Goal: Task Accomplishment & Management: Manage account settings

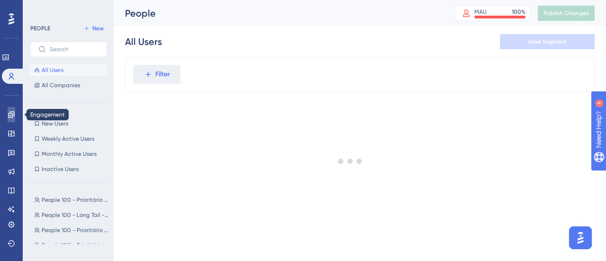
click at [9, 117] on icon at bounding box center [11, 114] width 6 height 6
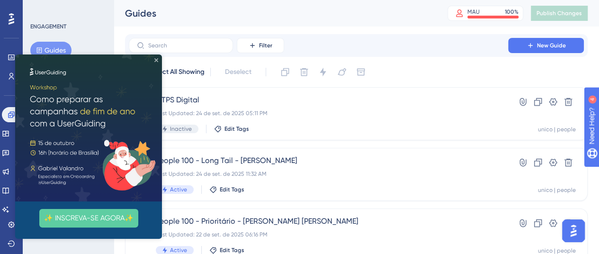
click at [157, 60] on icon "Close Preview" at bounding box center [156, 60] width 4 height 4
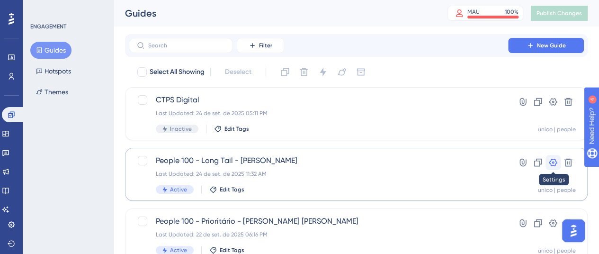
click at [552, 164] on icon at bounding box center [552, 162] width 9 height 9
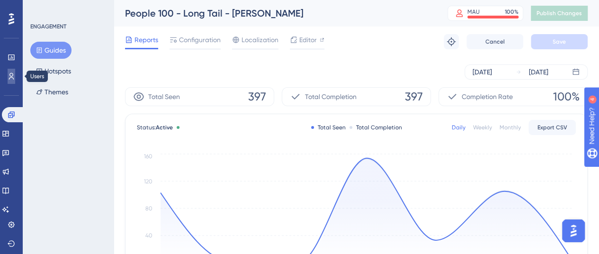
click at [10, 78] on icon at bounding box center [12, 76] width 8 height 8
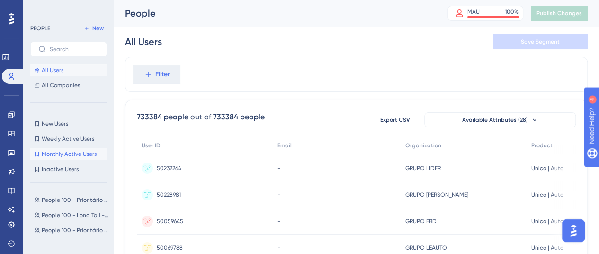
click at [62, 154] on span "Monthly Active Users" at bounding box center [69, 154] width 55 height 8
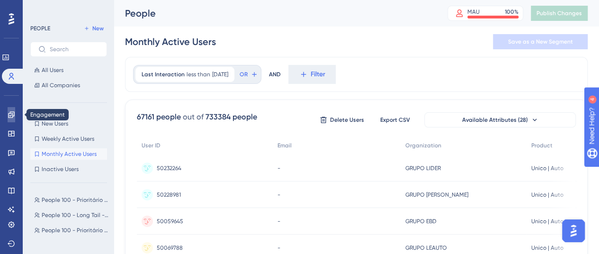
click at [12, 114] on icon at bounding box center [12, 115] width 8 height 8
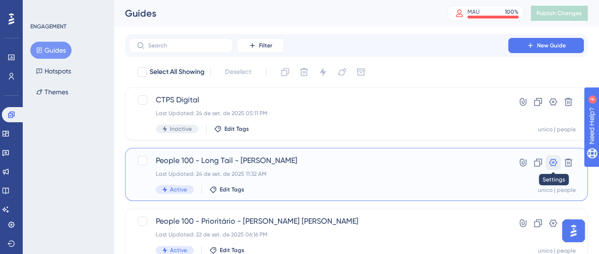
click at [555, 162] on icon at bounding box center [552, 162] width 9 height 9
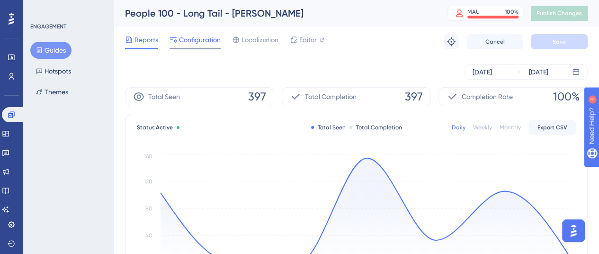
click at [197, 38] on span "Configuration" at bounding box center [200, 39] width 42 height 11
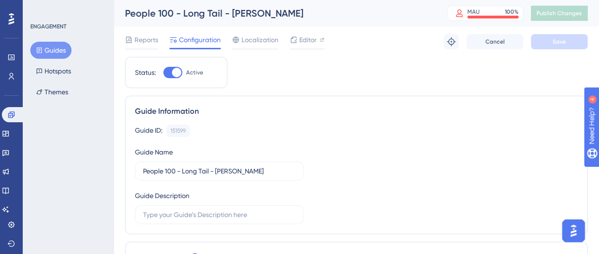
click at [168, 72] on div at bounding box center [172, 72] width 19 height 11
click at [163, 72] on input "Active" at bounding box center [163, 72] width 0 height 0
checkbox input "false"
click at [553, 41] on span "Save" at bounding box center [559, 42] width 13 height 8
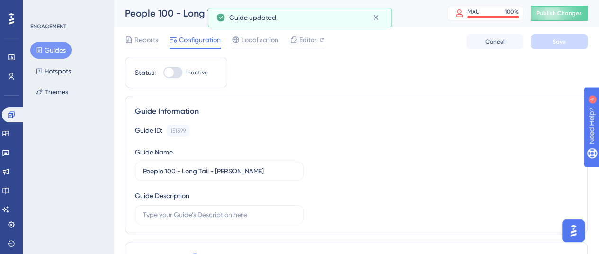
click at [54, 53] on button "Guides" at bounding box center [50, 50] width 41 height 17
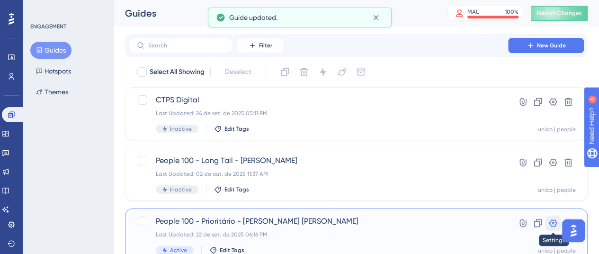
click at [550, 226] on icon at bounding box center [552, 222] width 9 height 9
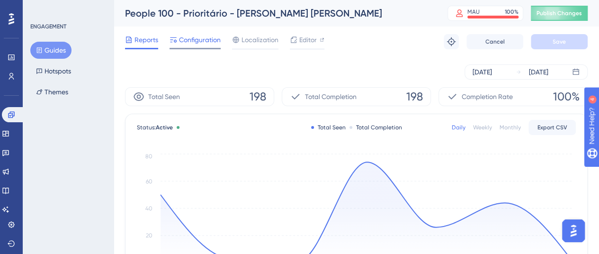
click at [199, 40] on span "Configuration" at bounding box center [200, 39] width 42 height 11
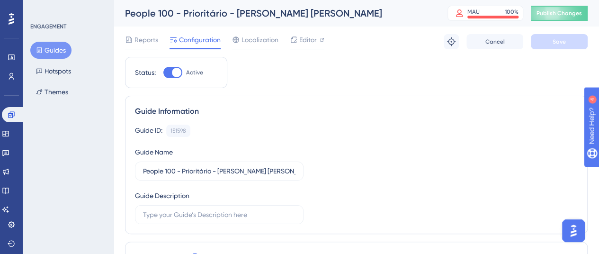
click at [170, 72] on div at bounding box center [172, 72] width 19 height 11
click at [163, 72] on input "Active" at bounding box center [163, 72] width 0 height 0
checkbox input "false"
click at [570, 39] on button "Save" at bounding box center [559, 41] width 57 height 15
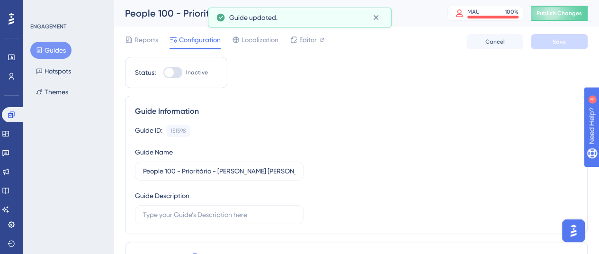
click at [59, 52] on button "Guides" at bounding box center [50, 50] width 41 height 17
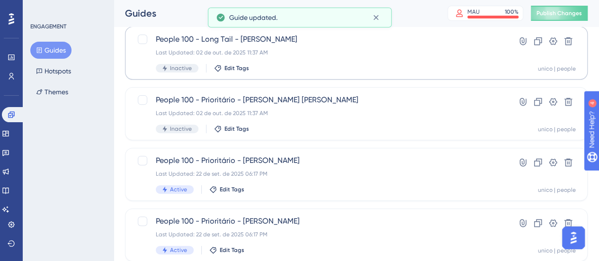
scroll to position [142, 0]
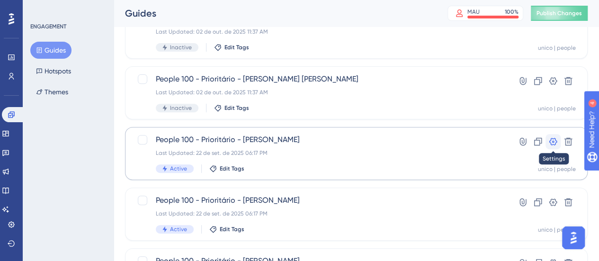
click at [551, 141] on icon at bounding box center [552, 141] width 9 height 9
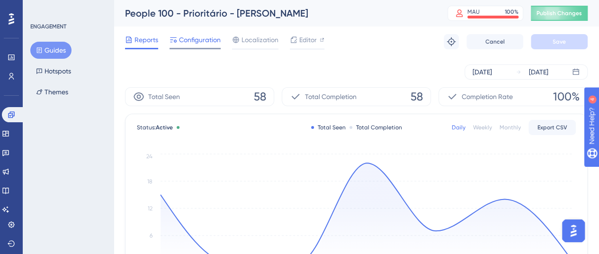
click at [185, 37] on span "Configuration" at bounding box center [200, 39] width 42 height 11
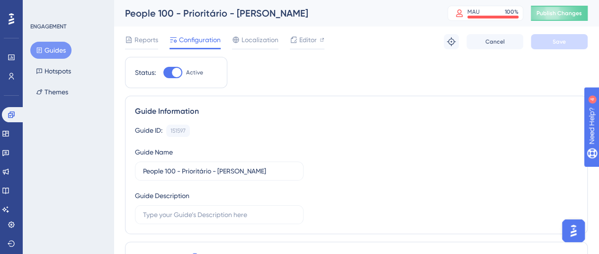
click at [171, 71] on div at bounding box center [172, 72] width 19 height 11
click at [163, 72] on input "Active" at bounding box center [163, 72] width 0 height 0
checkbox input "false"
click at [561, 42] on span "Save" at bounding box center [559, 42] width 13 height 8
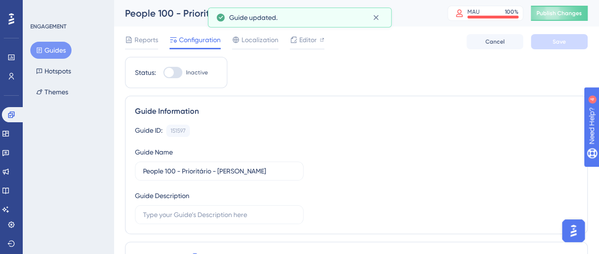
click at [42, 47] on icon at bounding box center [39, 50] width 7 height 7
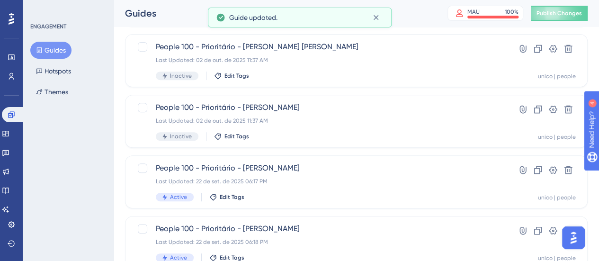
scroll to position [189, 0]
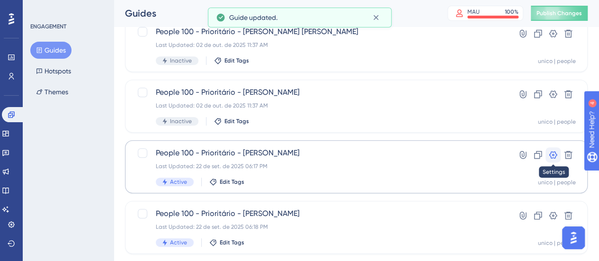
click at [551, 153] on icon at bounding box center [552, 154] width 9 height 9
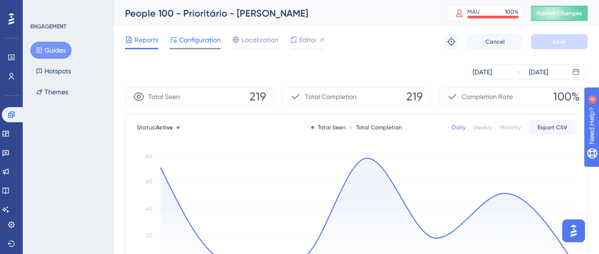
click at [199, 38] on span "Configuration" at bounding box center [200, 39] width 42 height 11
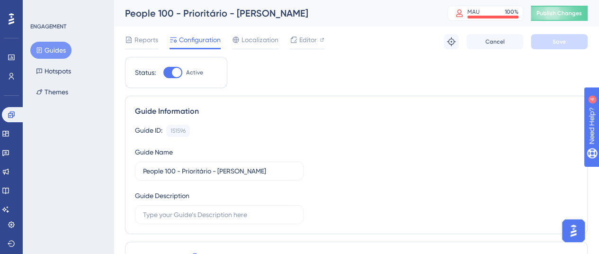
click at [171, 72] on div at bounding box center [172, 72] width 19 height 11
click at [163, 72] on input "Active" at bounding box center [163, 72] width 0 height 0
checkbox input "false"
click at [558, 42] on span "Save" at bounding box center [559, 42] width 13 height 8
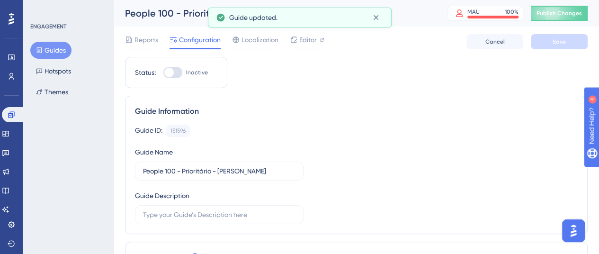
click at [46, 51] on button "Guides" at bounding box center [50, 50] width 41 height 17
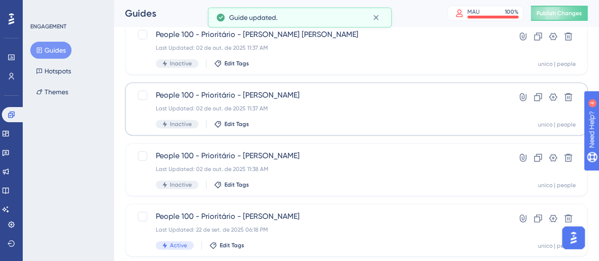
scroll to position [237, 0]
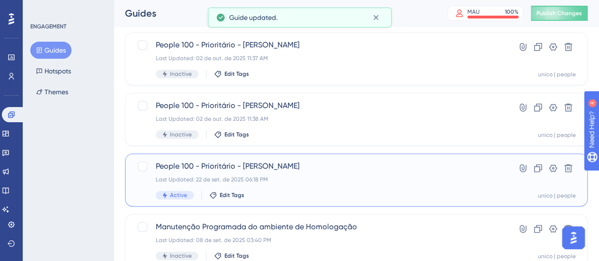
click at [344, 169] on span "People 100 - Prioritário - [PERSON_NAME]" at bounding box center [318, 166] width 325 height 11
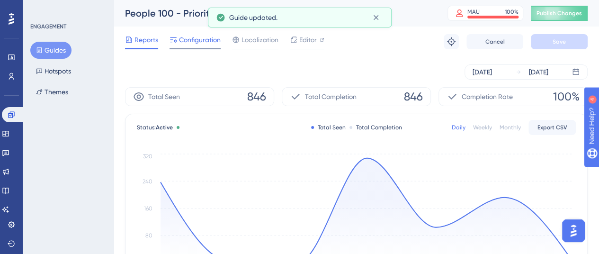
click at [193, 43] on span "Configuration" at bounding box center [200, 39] width 42 height 11
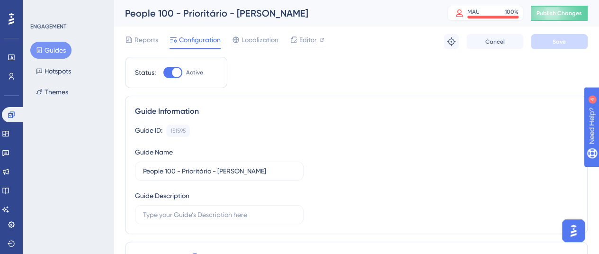
click at [169, 72] on div at bounding box center [172, 72] width 19 height 11
click at [163, 72] on input "Active" at bounding box center [163, 72] width 0 height 0
checkbox input "false"
click at [571, 43] on button "Save" at bounding box center [559, 41] width 57 height 15
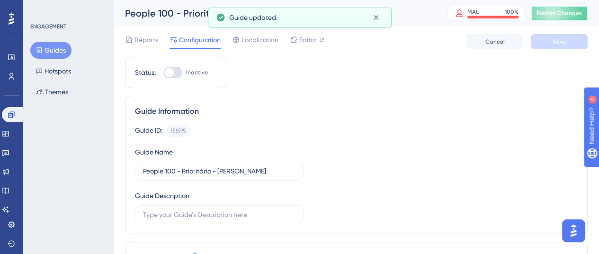
click at [580, 15] on span "Publish Changes" at bounding box center [559, 13] width 45 height 8
click at [54, 52] on button "Guides" at bounding box center [50, 50] width 41 height 17
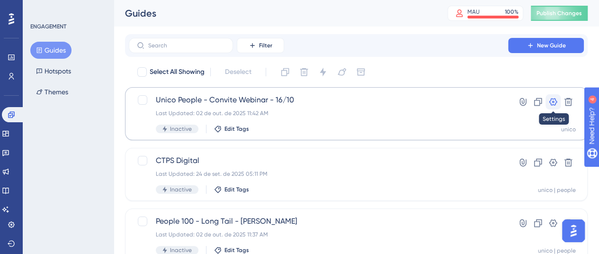
click at [554, 104] on icon at bounding box center [552, 101] width 9 height 9
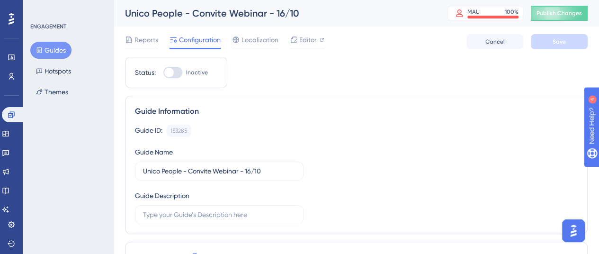
click at [173, 72] on div at bounding box center [168, 72] width 9 height 9
click at [163, 72] on input "Inactive" at bounding box center [163, 72] width 0 height 0
checkbox input "false"
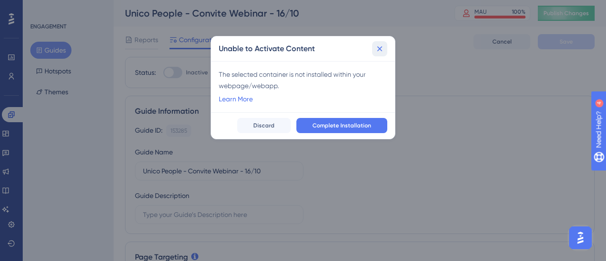
click at [378, 49] on icon at bounding box center [379, 48] width 9 height 9
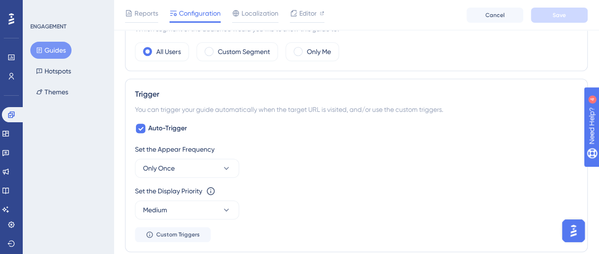
scroll to position [379, 0]
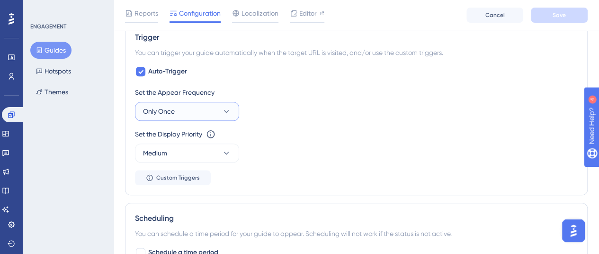
click at [225, 108] on icon at bounding box center [226, 111] width 9 height 9
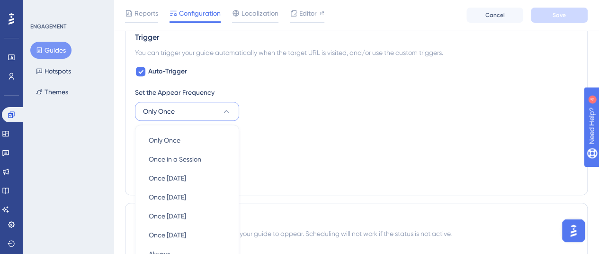
scroll to position [494, 0]
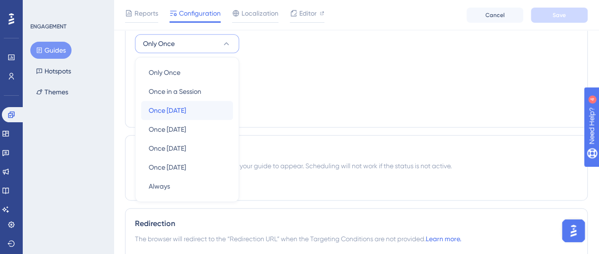
click at [190, 111] on div "Once [DATE] Once [DATE]" at bounding box center [187, 110] width 77 height 19
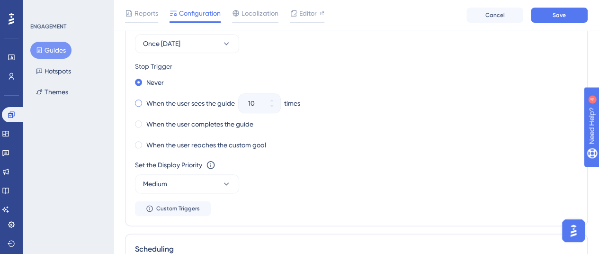
click at [139, 101] on span at bounding box center [138, 102] width 7 height 7
click at [145, 101] on input "radio" at bounding box center [145, 101] width 0 height 0
click at [277, 105] on button "10" at bounding box center [271, 107] width 17 height 9
click at [277, 105] on button "9" at bounding box center [271, 107] width 17 height 9
click at [277, 105] on button "8" at bounding box center [271, 107] width 17 height 9
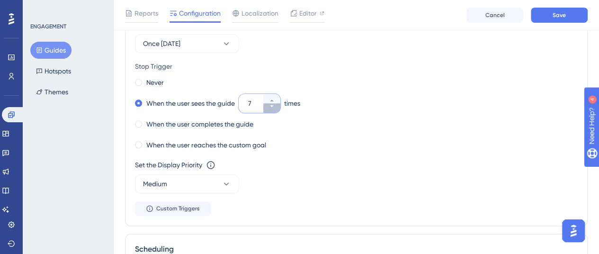
click at [277, 105] on button "7" at bounding box center [271, 107] width 17 height 9
click at [277, 105] on button "6" at bounding box center [271, 107] width 17 height 9
click at [277, 105] on button "5" at bounding box center [271, 107] width 17 height 9
click at [277, 105] on button "4" at bounding box center [271, 107] width 17 height 9
type input "3"
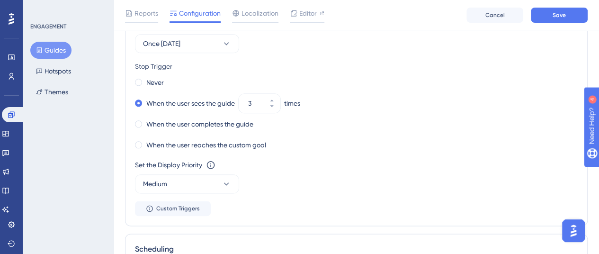
click at [346, 89] on div "Never When the user sees the guide 3 times When the user completes the guide Wh…" at bounding box center [356, 114] width 443 height 76
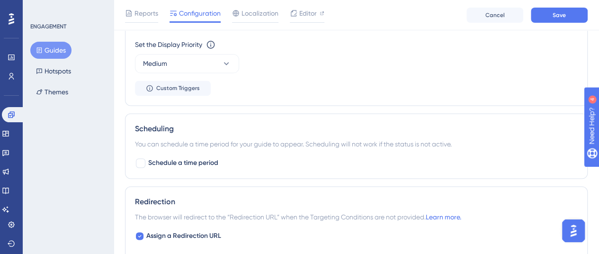
scroll to position [636, 0]
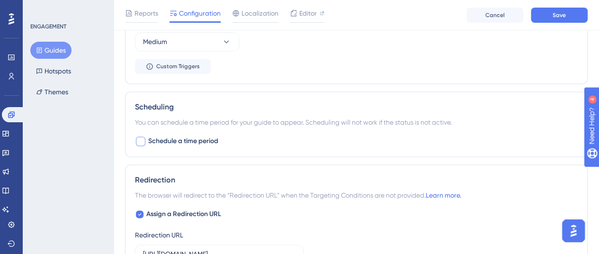
click at [140, 137] on div at bounding box center [140, 140] width 9 height 9
checkbox input "true"
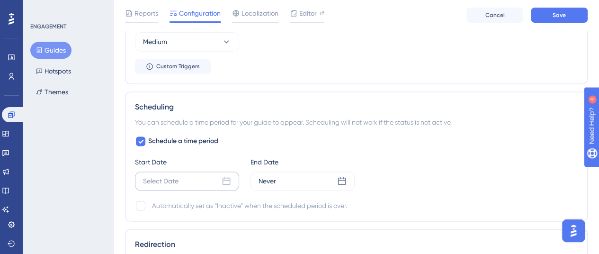
click at [227, 180] on icon at bounding box center [226, 180] width 9 height 9
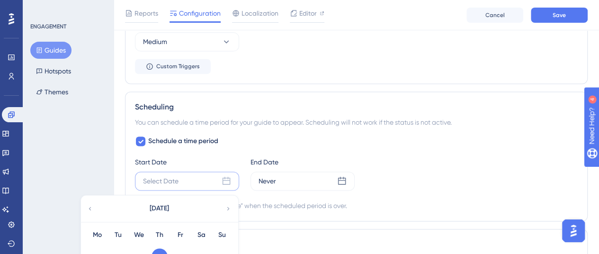
scroll to position [778, 0]
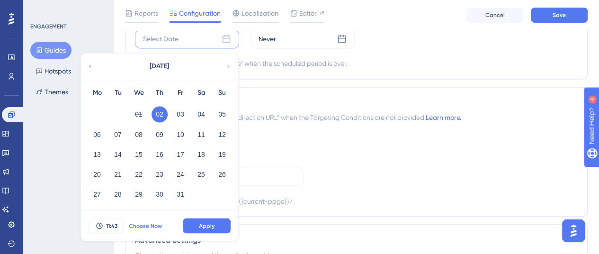
click at [151, 223] on span "Choose Now" at bounding box center [145, 226] width 33 height 8
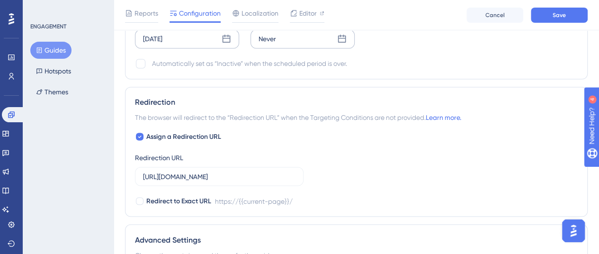
click at [344, 38] on icon at bounding box center [341, 38] width 9 height 9
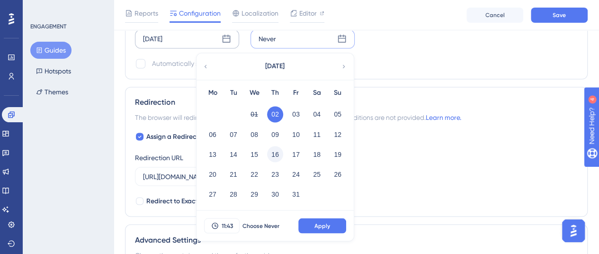
click at [276, 148] on button "16" at bounding box center [275, 154] width 16 height 16
click at [256, 150] on button "15" at bounding box center [254, 154] width 16 height 16
click at [325, 222] on span "Apply" at bounding box center [323, 226] width 16 height 8
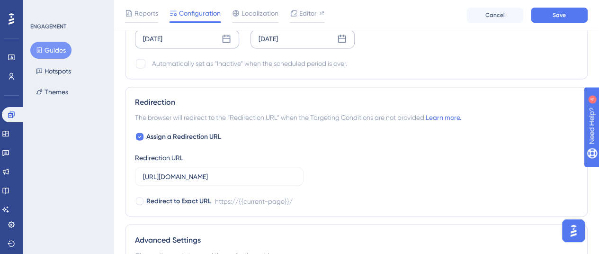
scroll to position [826, 0]
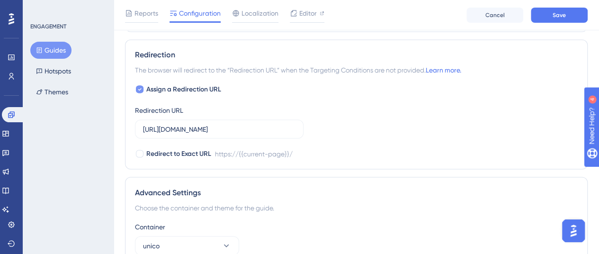
click at [139, 85] on icon at bounding box center [140, 89] width 4 height 8
checkbox input "false"
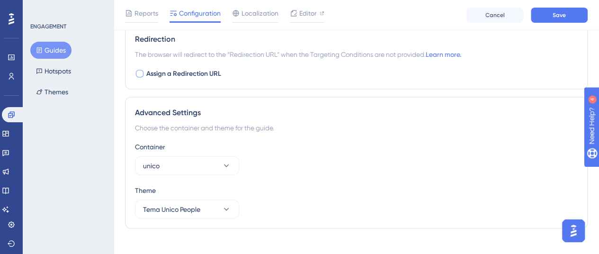
scroll to position [850, 0]
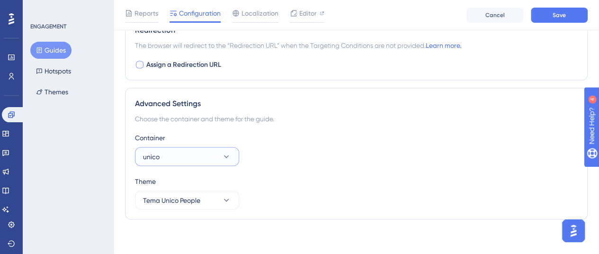
click at [216, 152] on button "unico" at bounding box center [187, 156] width 104 height 19
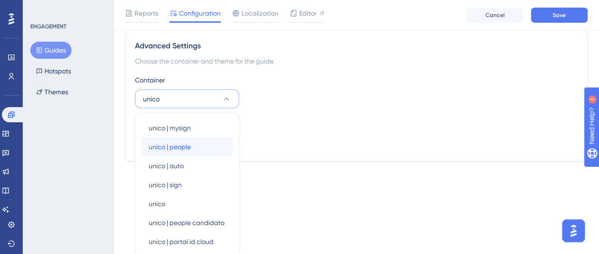
click at [206, 143] on div "unico | people unico | people" at bounding box center [187, 146] width 77 height 19
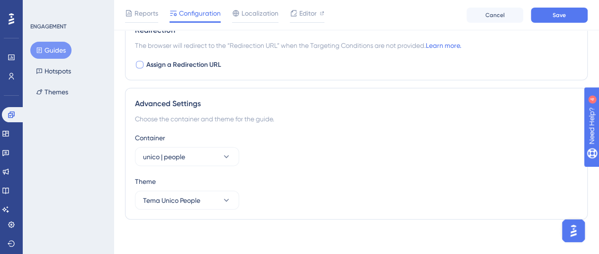
click at [327, 144] on div "Container unico | people" at bounding box center [356, 149] width 443 height 34
click at [572, 19] on button "Save" at bounding box center [559, 15] width 57 height 15
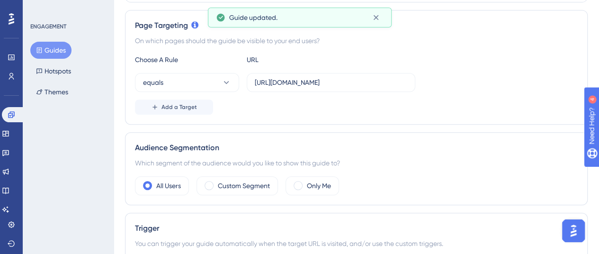
scroll to position [0, 0]
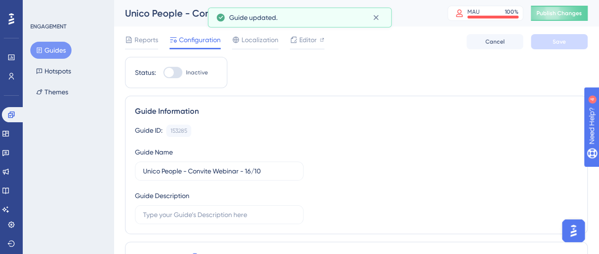
click at [178, 75] on div at bounding box center [172, 72] width 19 height 11
click at [163, 73] on input "Inactive" at bounding box center [163, 72] width 0 height 0
checkbox input "true"
click at [542, 39] on button "Save" at bounding box center [559, 41] width 57 height 15
click at [572, 16] on span "Publish Changes" at bounding box center [559, 13] width 45 height 8
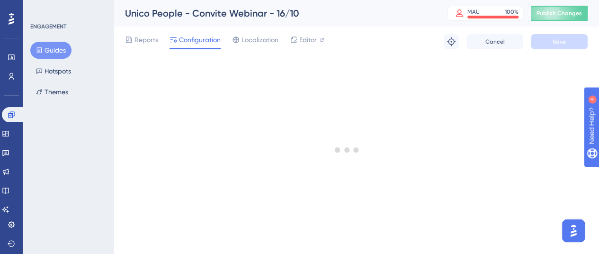
click at [58, 45] on button "Guides" at bounding box center [50, 50] width 41 height 17
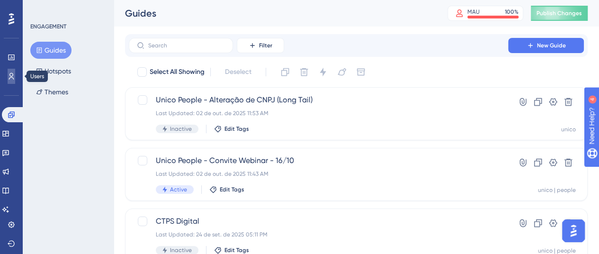
click at [12, 71] on link at bounding box center [12, 76] width 8 height 15
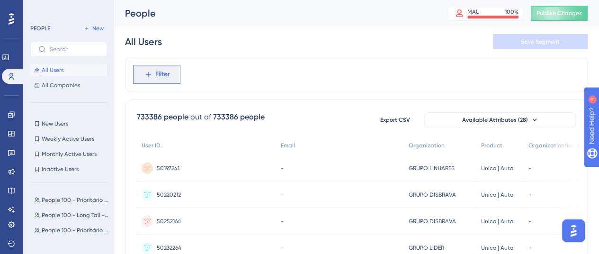
click at [163, 73] on span "Filter" at bounding box center [162, 74] width 15 height 11
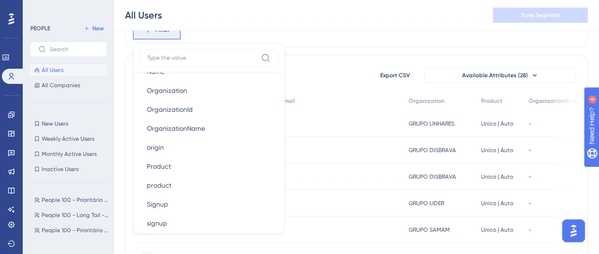
scroll to position [663, 0]
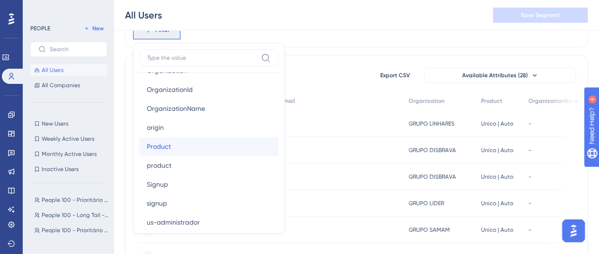
click at [169, 147] on span "Product" at bounding box center [159, 146] width 24 height 11
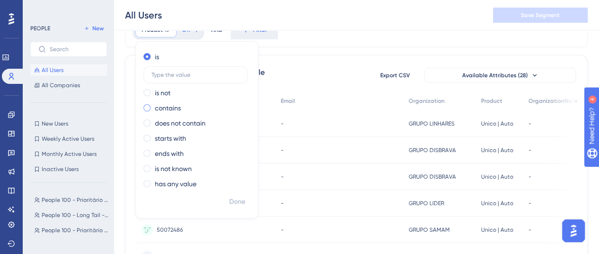
click at [177, 108] on label "contains" at bounding box center [168, 107] width 26 height 11
type input "People"
click at [240, 203] on span "Done" at bounding box center [237, 201] width 16 height 11
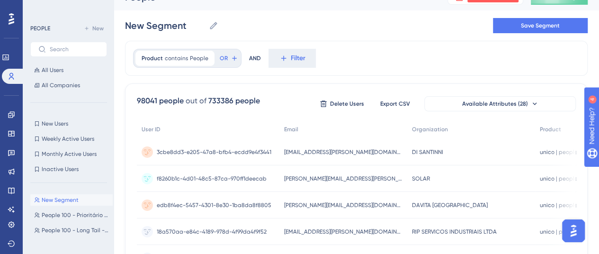
scroll to position [1, 0]
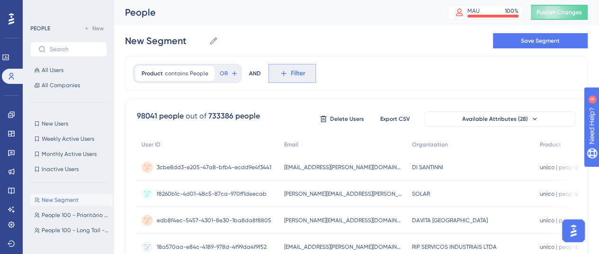
click at [297, 69] on span "Filter" at bounding box center [298, 73] width 15 height 11
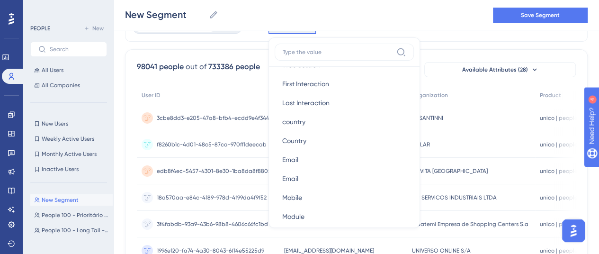
scroll to position [616, 0]
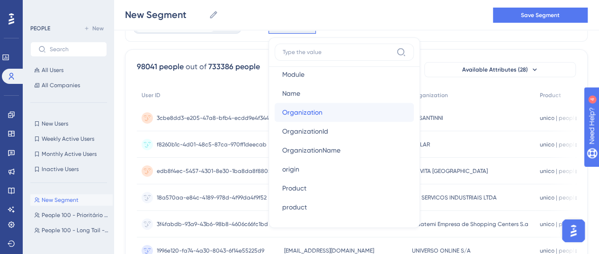
click at [303, 113] on span "Organization" at bounding box center [302, 112] width 40 height 11
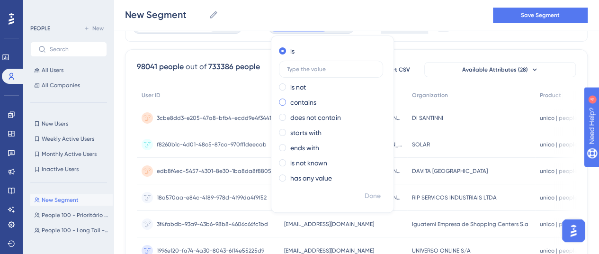
click at [297, 99] on label "contains" at bounding box center [303, 102] width 26 height 11
type input "[PERSON_NAME]"
click at [371, 194] on span "Done" at bounding box center [373, 195] width 16 height 11
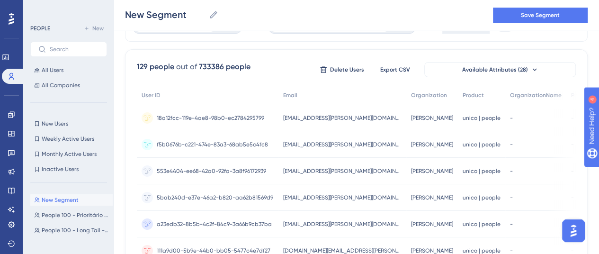
scroll to position [0, 0]
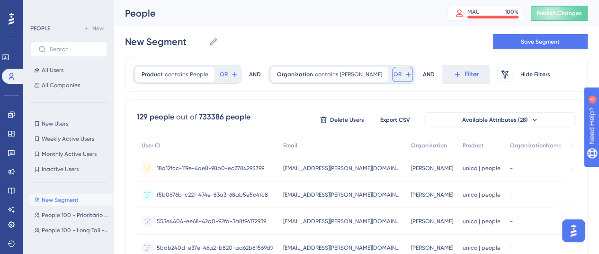
click at [404, 75] on icon at bounding box center [408, 75] width 8 height 8
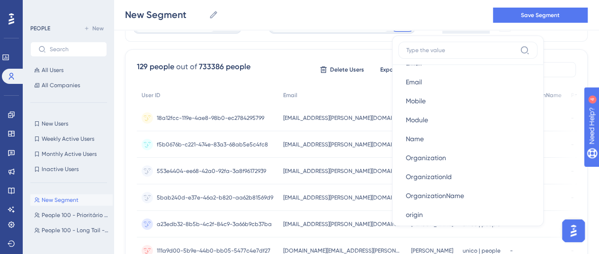
scroll to position [616, 0]
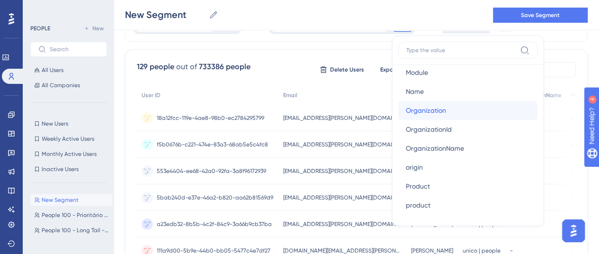
click at [411, 102] on button "Organization Organization" at bounding box center [467, 110] width 139 height 19
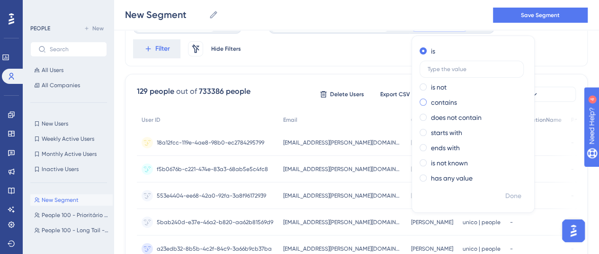
click at [431, 103] on label "contains" at bounding box center [444, 102] width 26 height 11
type input "dufry"
click at [505, 197] on span "Done" at bounding box center [513, 195] width 16 height 11
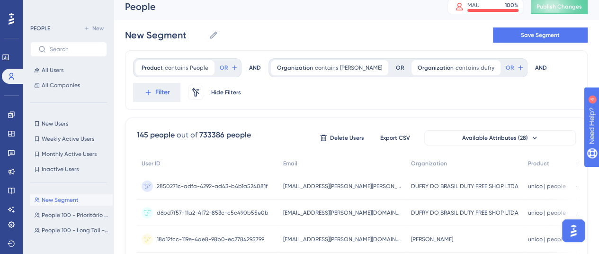
scroll to position [0, 0]
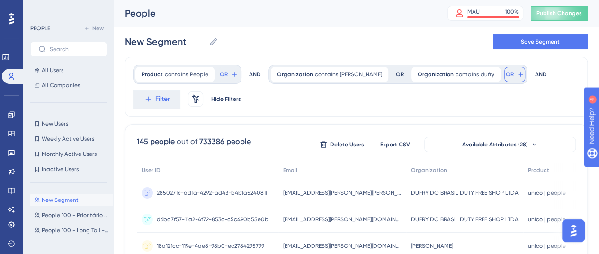
click at [504, 70] on button "OR" at bounding box center [514, 74] width 21 height 15
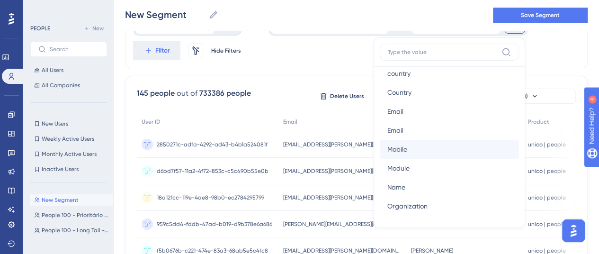
scroll to position [568, 0]
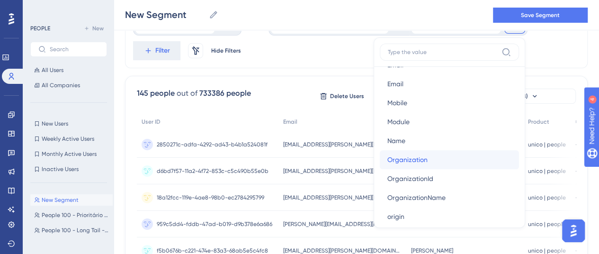
click at [393, 158] on span "Organization" at bounding box center [407, 159] width 40 height 11
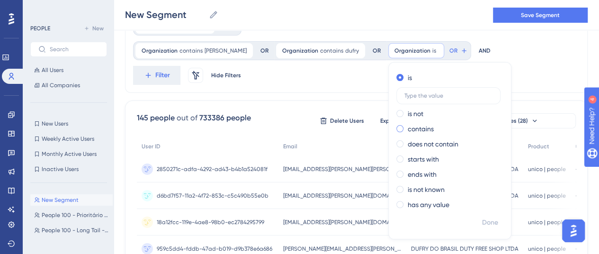
click at [408, 129] on label "contains" at bounding box center [421, 128] width 26 height 11
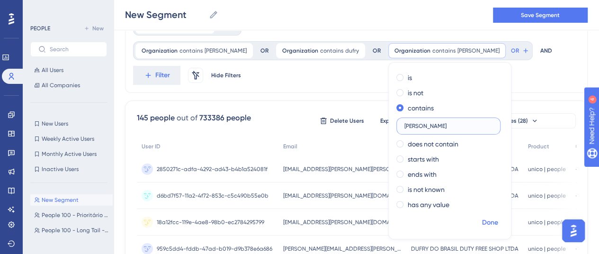
type input "[PERSON_NAME]"
click at [482, 219] on span "Done" at bounding box center [490, 222] width 16 height 11
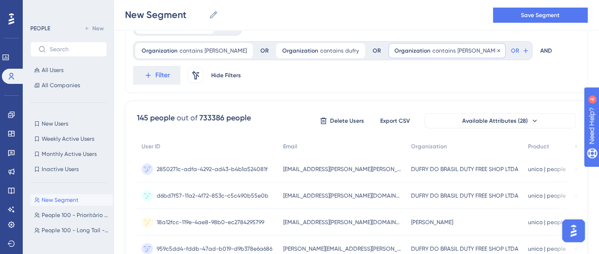
click at [458, 48] on span "[PERSON_NAME]" at bounding box center [479, 51] width 42 height 8
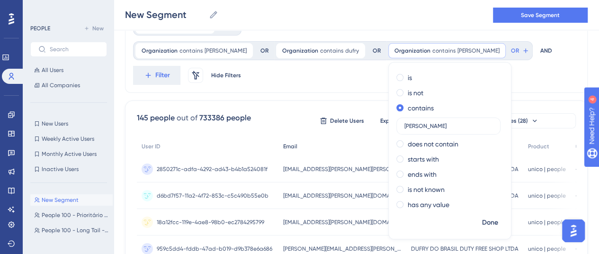
drag, startPoint x: 411, startPoint y: 125, endPoint x: 340, endPoint y: 139, distance: 72.5
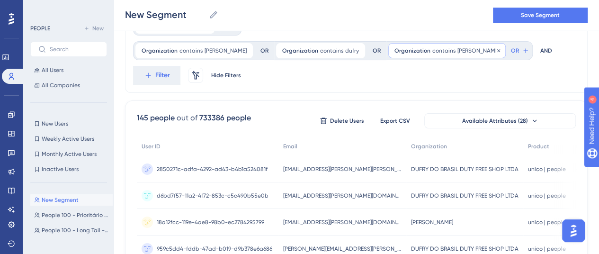
click at [458, 50] on span "[PERSON_NAME]" at bounding box center [479, 51] width 42 height 8
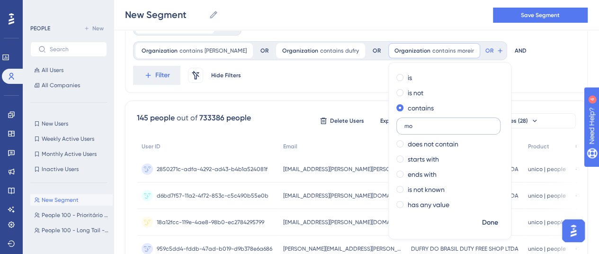
type input "m"
type input "hiper"
click at [482, 223] on span "Done" at bounding box center [490, 222] width 16 height 11
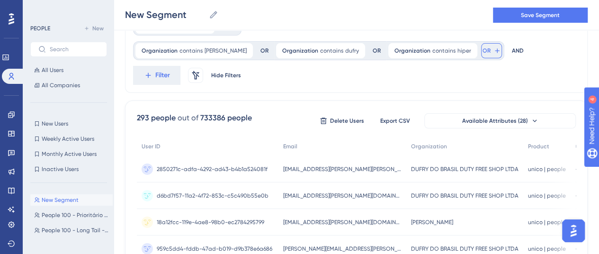
click at [483, 50] on span "OR" at bounding box center [487, 51] width 8 height 8
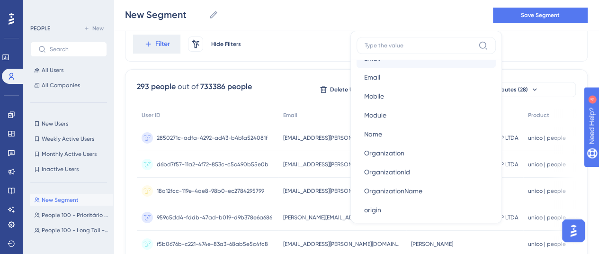
scroll to position [616, 0]
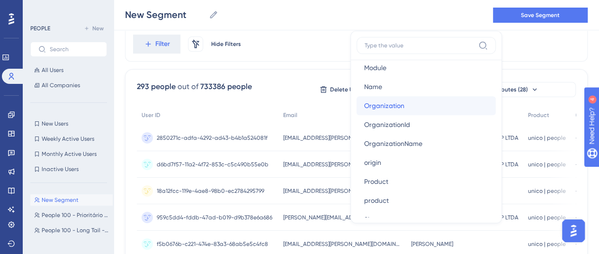
click at [368, 102] on span "Organization" at bounding box center [384, 105] width 40 height 11
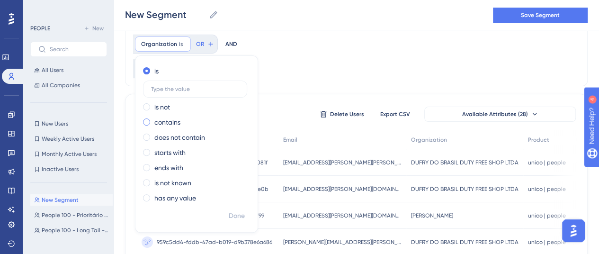
click at [180, 117] on label "contains" at bounding box center [167, 122] width 26 height 11
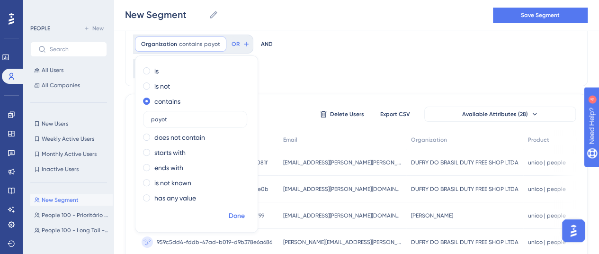
type input "payot"
click at [241, 217] on span "Done" at bounding box center [237, 215] width 16 height 11
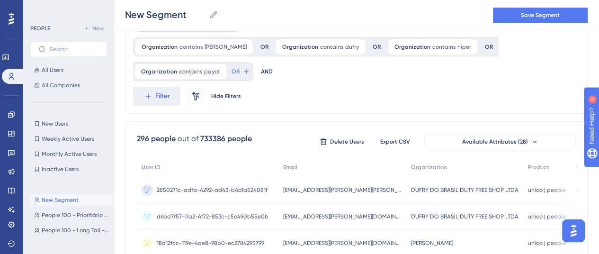
scroll to position [0, 0]
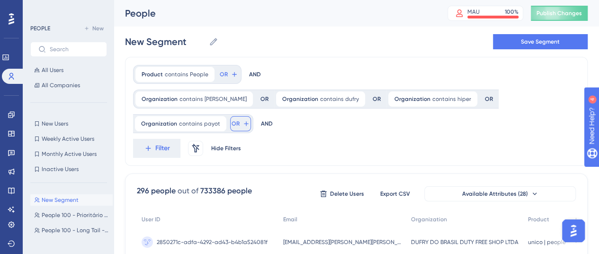
click at [232, 123] on span "OR" at bounding box center [236, 124] width 8 height 8
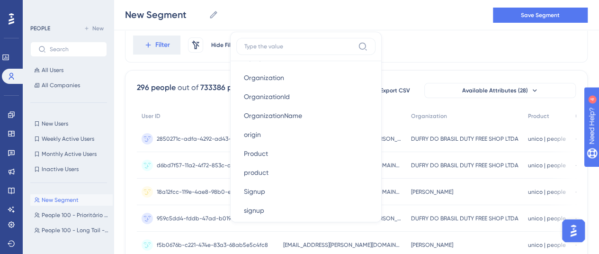
scroll to position [633, 0]
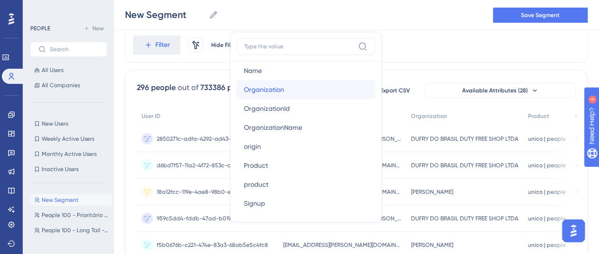
click at [287, 86] on button "Organization Organization" at bounding box center [305, 89] width 139 height 19
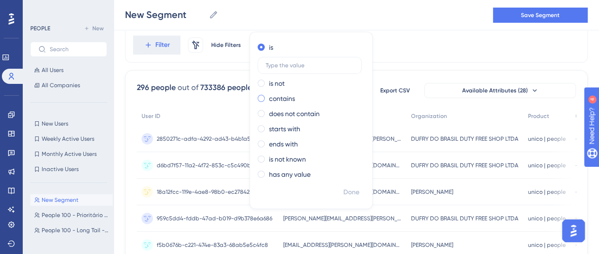
click at [277, 97] on label "contains" at bounding box center [282, 98] width 26 height 11
type input "praiamar"
click at [351, 191] on span "Done" at bounding box center [351, 192] width 16 height 11
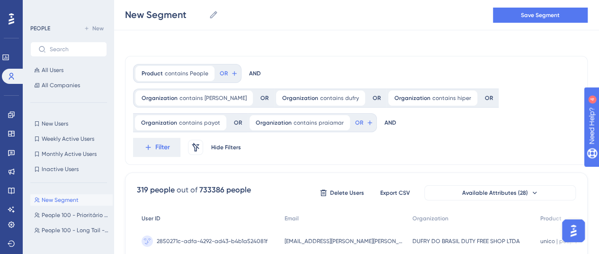
scroll to position [0, 0]
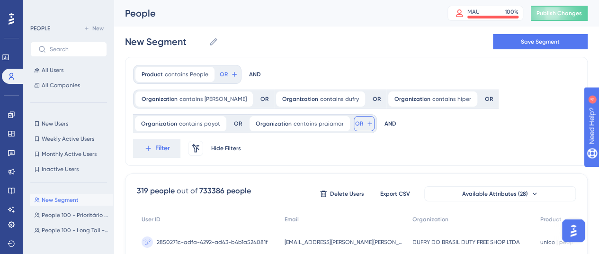
click at [354, 122] on button "OR" at bounding box center [364, 123] width 21 height 15
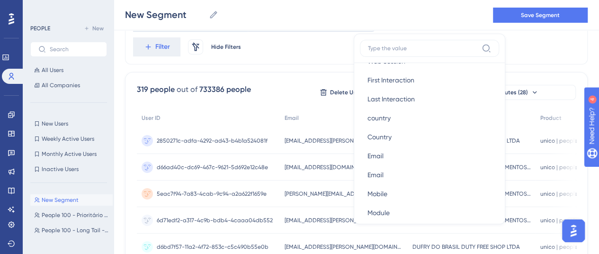
scroll to position [616, 0]
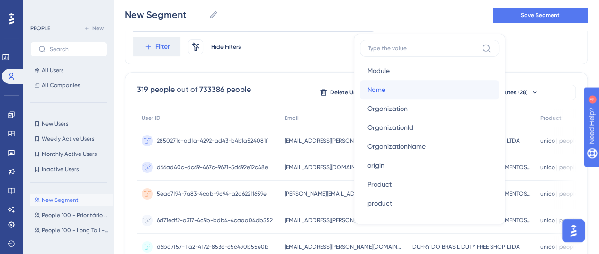
click at [395, 97] on button "Name Name" at bounding box center [429, 89] width 139 height 19
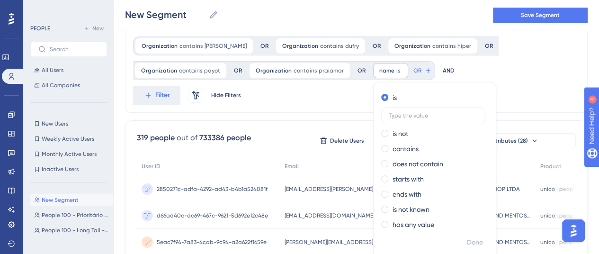
scroll to position [10, 0]
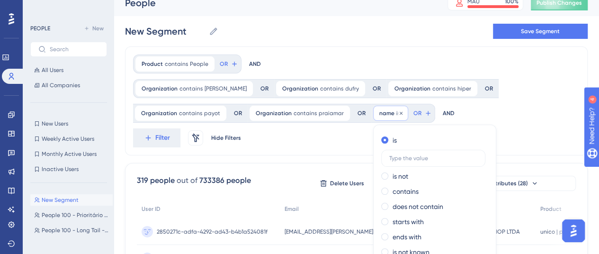
click at [383, 110] on span "name" at bounding box center [386, 113] width 15 height 8
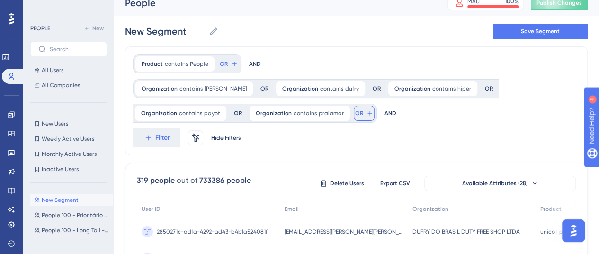
click at [355, 111] on span "OR" at bounding box center [359, 113] width 8 height 8
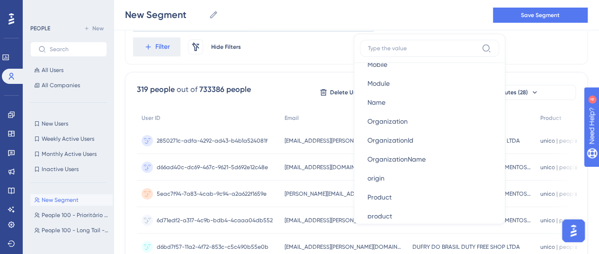
scroll to position [616, 0]
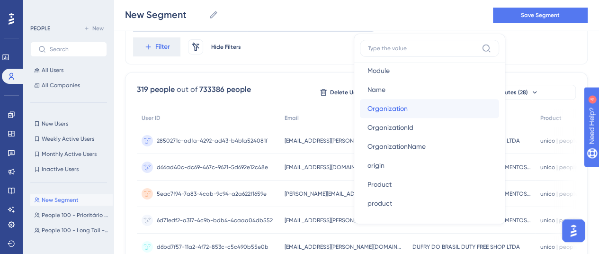
click at [386, 104] on span "Organization" at bounding box center [388, 108] width 40 height 11
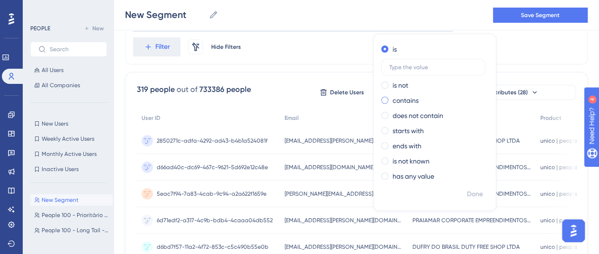
click at [393, 97] on label "contains" at bounding box center [406, 100] width 26 height 11
type input "sudoeste"
click at [467, 193] on span "Done" at bounding box center [475, 194] width 16 height 11
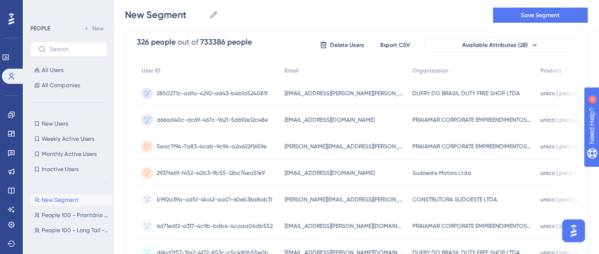
scroll to position [0, 0]
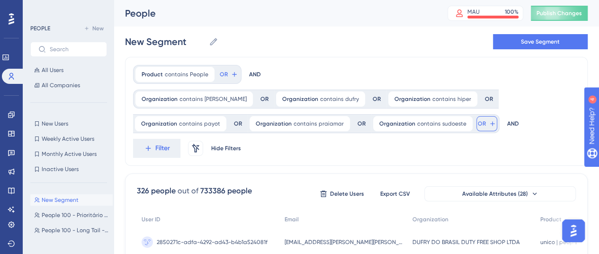
click at [478, 123] on span "OR" at bounding box center [482, 124] width 8 height 8
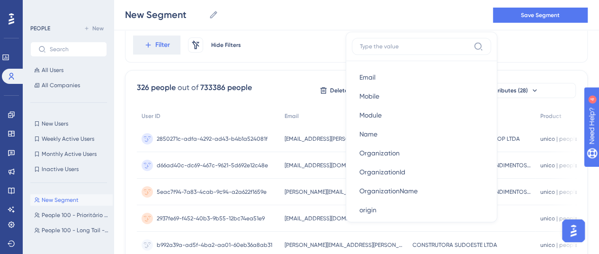
scroll to position [616, 0]
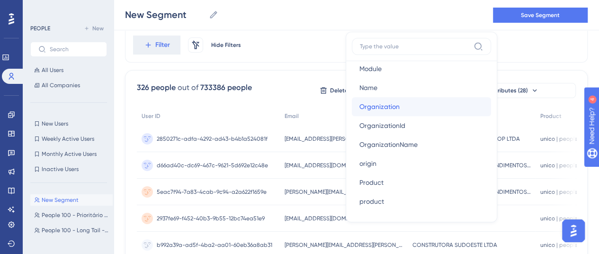
click at [388, 106] on span "Organization" at bounding box center [380, 106] width 40 height 11
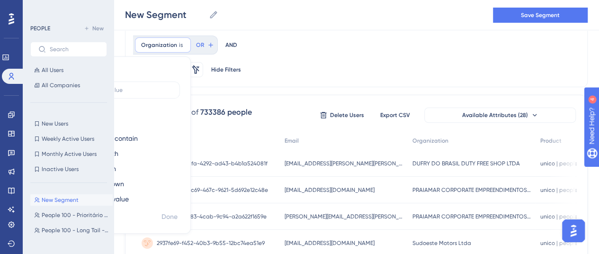
click at [113, 117] on label "contains" at bounding box center [100, 122] width 26 height 11
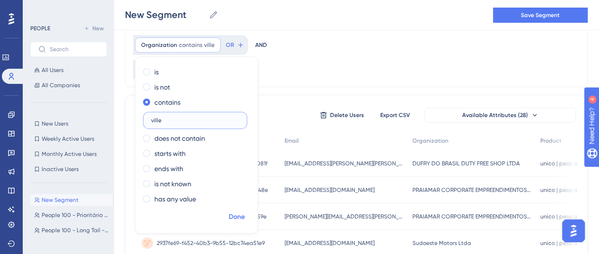
type input "ville"
click at [234, 217] on span "Done" at bounding box center [237, 216] width 16 height 11
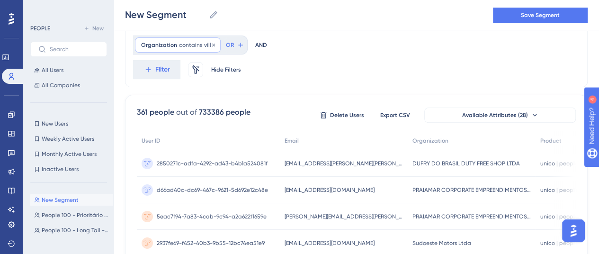
click at [200, 47] on div "Organization contains ville ville Remove" at bounding box center [178, 44] width 86 height 15
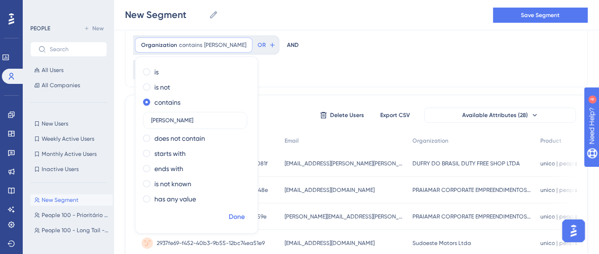
type input "[PERSON_NAME]"
click at [238, 212] on span "Done" at bounding box center [237, 216] width 16 height 11
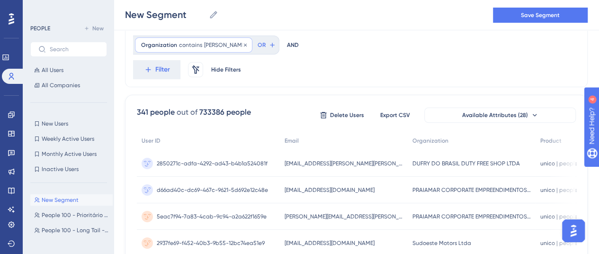
click at [206, 42] on span "[PERSON_NAME]" at bounding box center [225, 45] width 42 height 8
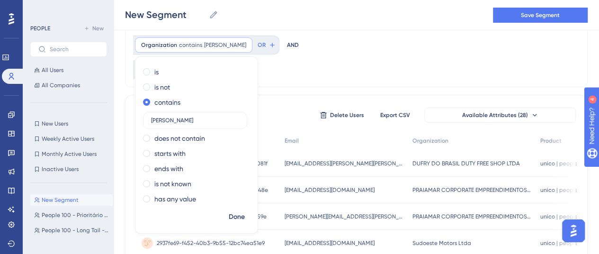
click at [286, 75] on div "Product contains People People Remove OR AND Organization contains [PERSON_NAME…" at bounding box center [356, 21] width 463 height 134
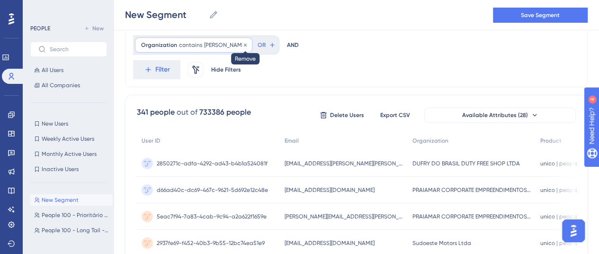
click at [243, 45] on icon at bounding box center [246, 45] width 6 height 6
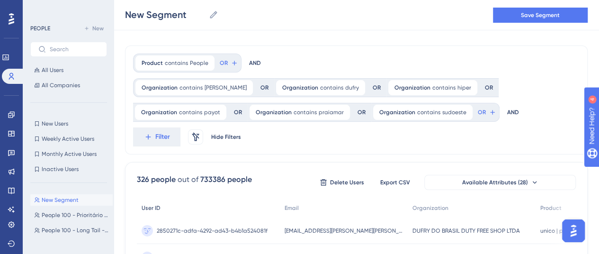
scroll to position [12, 0]
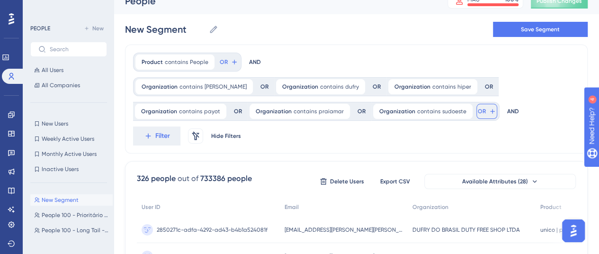
click at [478, 109] on span "OR" at bounding box center [482, 112] width 8 height 8
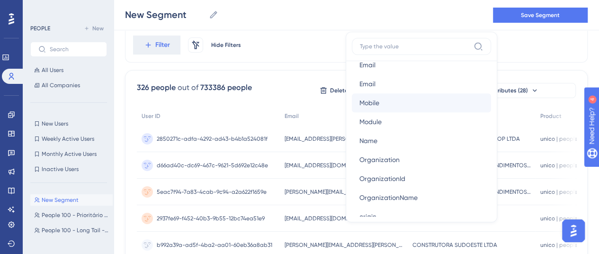
scroll to position [616, 0]
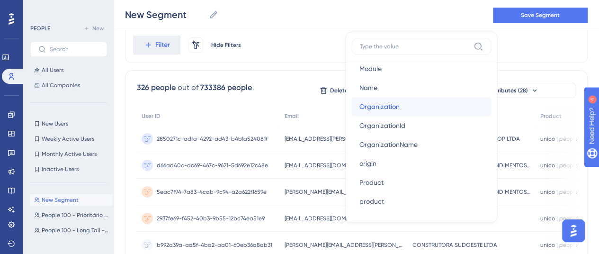
click at [386, 103] on span "Organization" at bounding box center [380, 106] width 40 height 11
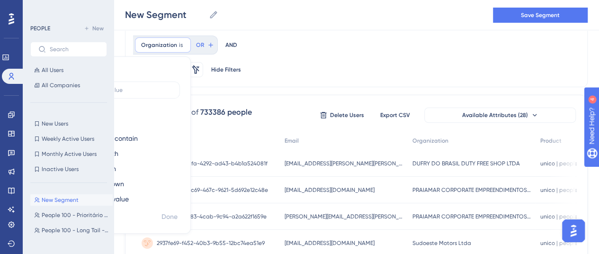
click at [113, 117] on label "contains" at bounding box center [100, 122] width 26 height 11
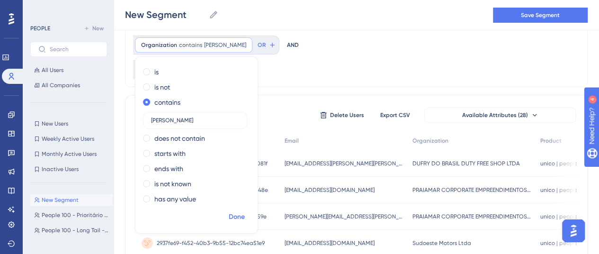
type input "[PERSON_NAME]"
click at [233, 217] on span "Done" at bounding box center [237, 216] width 16 height 11
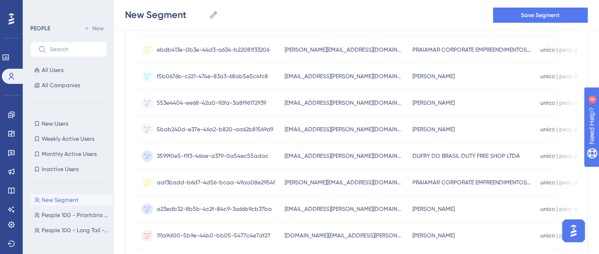
scroll to position [609, 0]
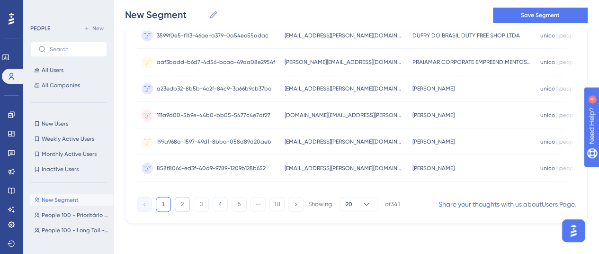
click at [184, 200] on button "2" at bounding box center [182, 204] width 15 height 15
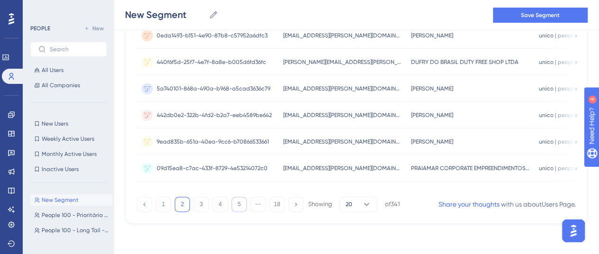
click at [241, 203] on button "5" at bounding box center [239, 204] width 15 height 15
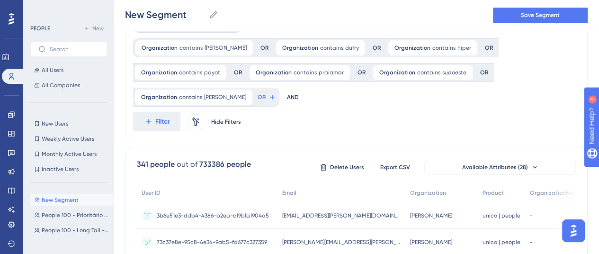
scroll to position [40, 0]
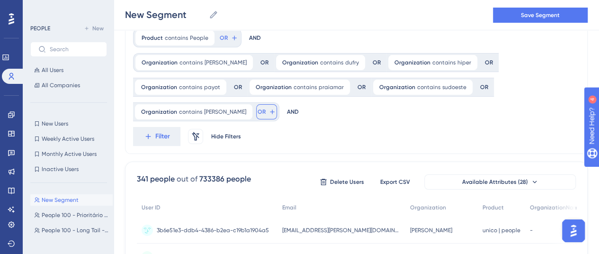
click at [258, 114] on span "OR" at bounding box center [262, 112] width 8 height 8
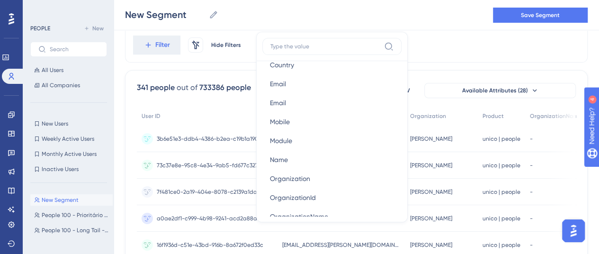
scroll to position [568, 0]
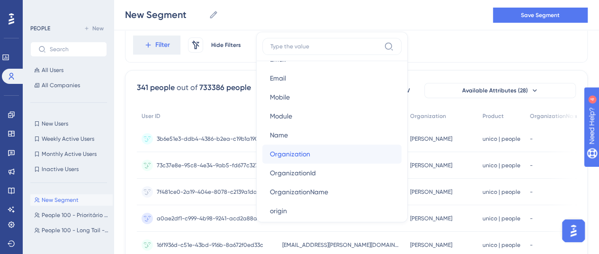
click at [276, 151] on span "Organization" at bounding box center [290, 153] width 40 height 11
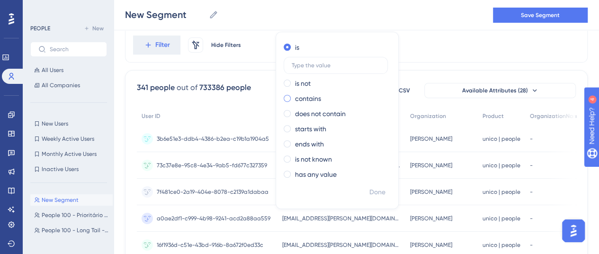
click at [295, 98] on label "contains" at bounding box center [308, 98] width 26 height 11
type input "w costa"
click at [369, 188] on span "Done" at bounding box center [377, 192] width 16 height 11
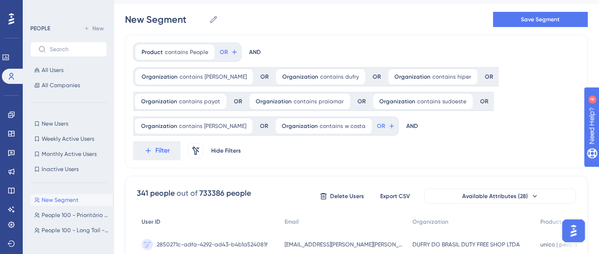
scroll to position [0, 0]
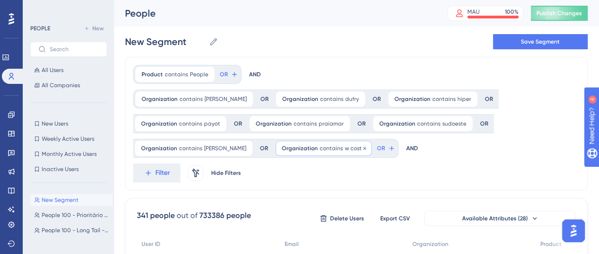
click at [345, 148] on span "w costa" at bounding box center [355, 148] width 21 height 8
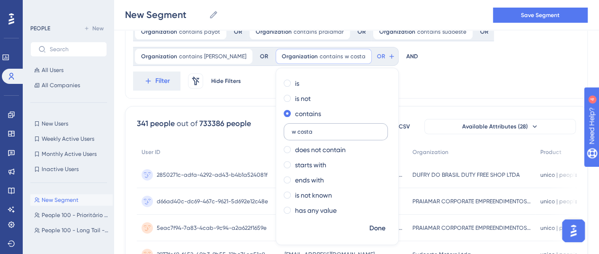
click at [292, 133] on input "w costa" at bounding box center [336, 131] width 88 height 7
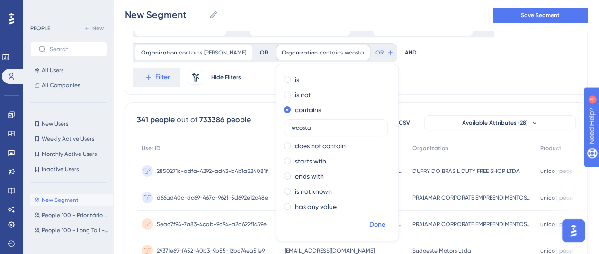
type input "wcosta"
click at [369, 225] on span "Done" at bounding box center [377, 224] width 16 height 11
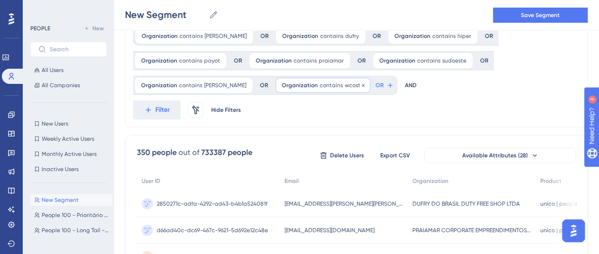
scroll to position [52, 0]
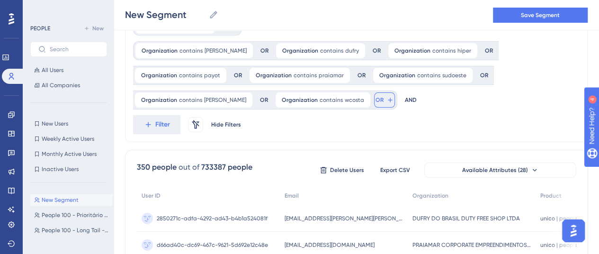
click at [376, 99] on span "OR" at bounding box center [380, 100] width 8 height 8
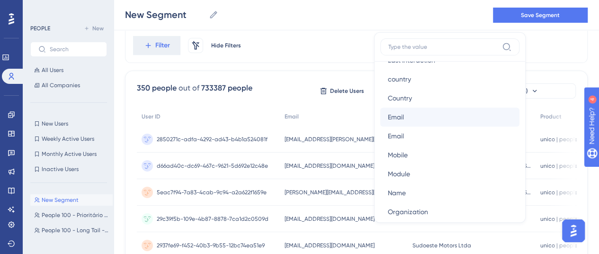
scroll to position [568, 0]
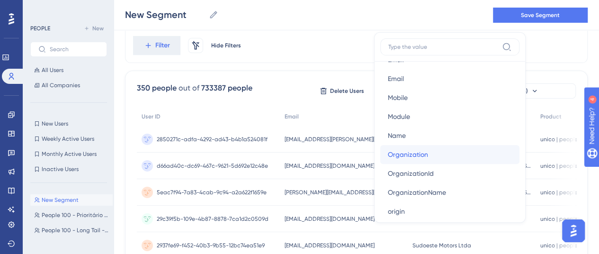
click at [388, 157] on span "Organization" at bounding box center [408, 154] width 40 height 11
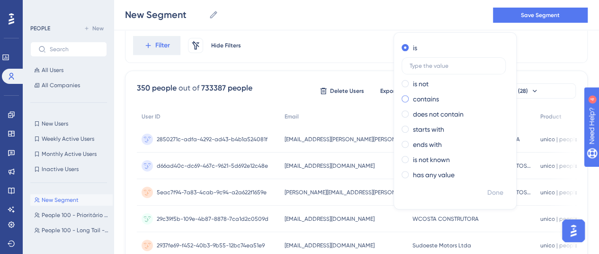
click at [413, 100] on label "contains" at bounding box center [426, 98] width 26 height 11
type input "celebre"
click at [487, 190] on span "Done" at bounding box center [495, 192] width 16 height 11
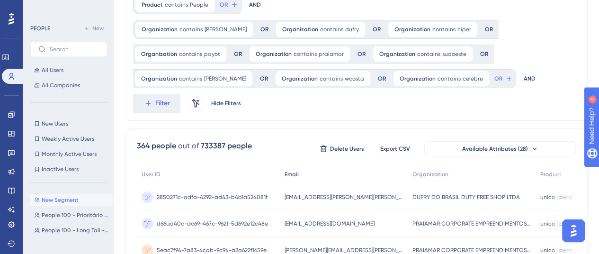
scroll to position [0, 0]
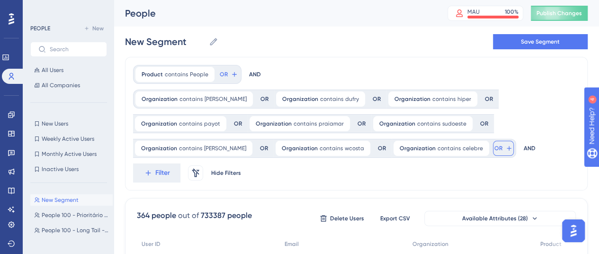
click at [494, 148] on span "OR" at bounding box center [498, 148] width 8 height 8
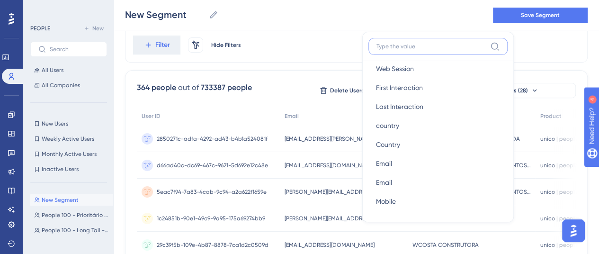
scroll to position [521, 0]
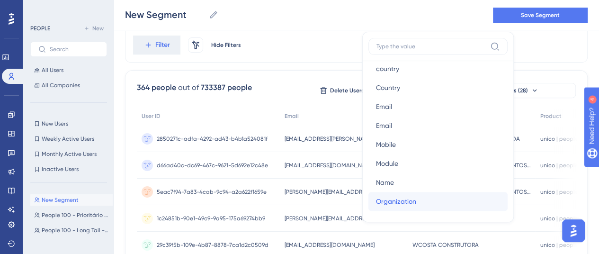
click at [376, 202] on span "Organization" at bounding box center [396, 201] width 40 height 11
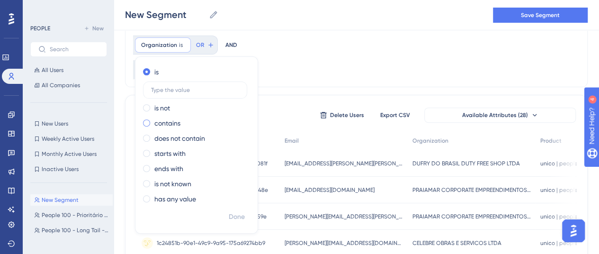
click at [150, 119] on span at bounding box center [146, 122] width 7 height 7
click at [153, 121] on input "radio" at bounding box center [153, 121] width 0 height 0
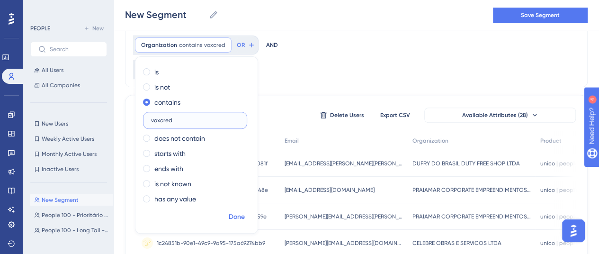
type input "voxcred"
click at [237, 218] on span "Done" at bounding box center [237, 216] width 16 height 11
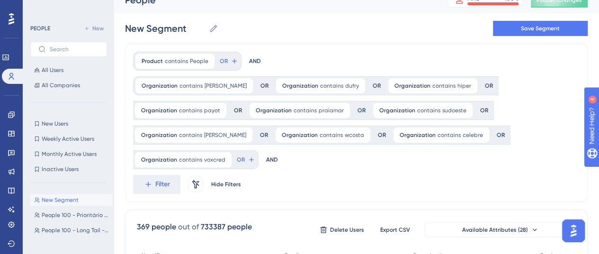
scroll to position [0, 0]
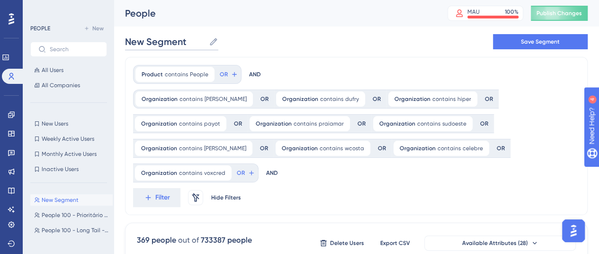
click at [183, 40] on input "New Segment" at bounding box center [165, 41] width 80 height 13
drag, startPoint x: 186, startPoint y: 40, endPoint x: 108, endPoint y: 41, distance: 78.2
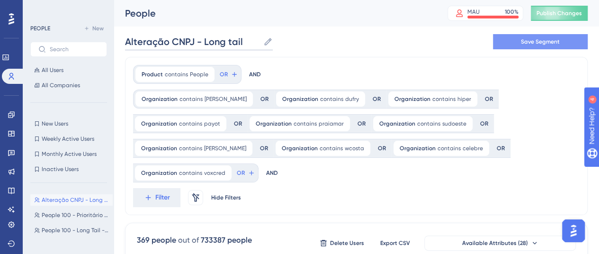
type input "Alteração CNPJ - Long tail"
click at [544, 41] on span "Save Segment" at bounding box center [540, 42] width 39 height 8
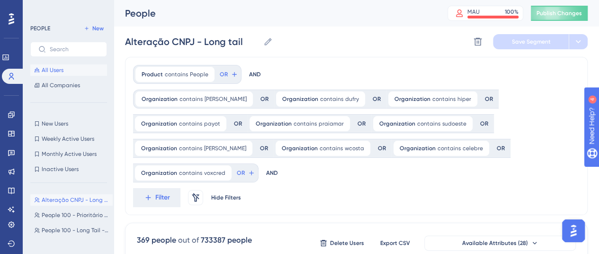
click at [72, 66] on button "All Users" at bounding box center [68, 69] width 77 height 11
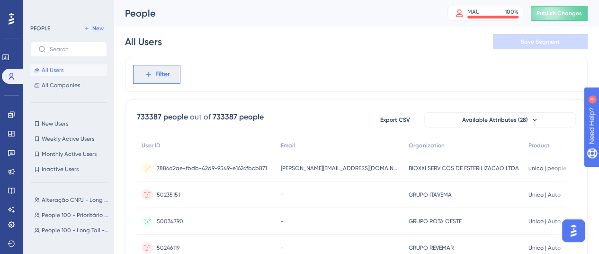
click at [160, 71] on span "Filter" at bounding box center [162, 74] width 15 height 11
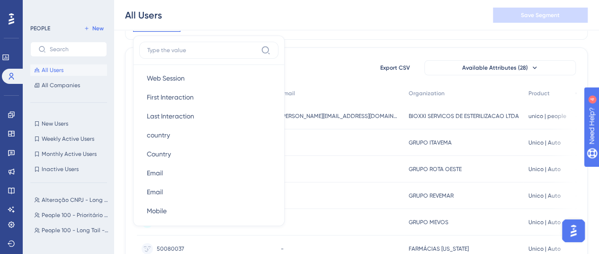
scroll to position [474, 0]
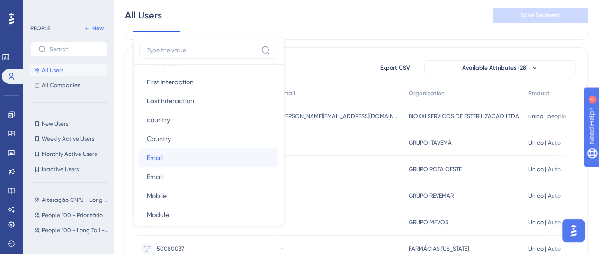
click at [165, 159] on button "Email Email" at bounding box center [208, 157] width 139 height 19
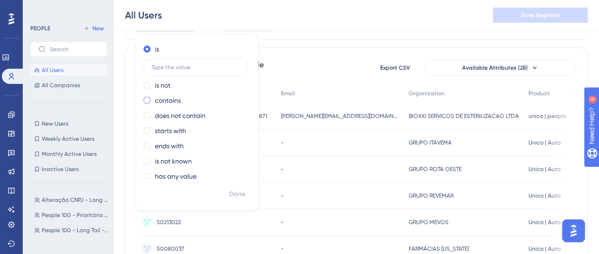
click at [162, 99] on label "contains" at bounding box center [168, 100] width 26 height 11
type input "@ville"
click at [233, 194] on span "Done" at bounding box center [237, 194] width 16 height 11
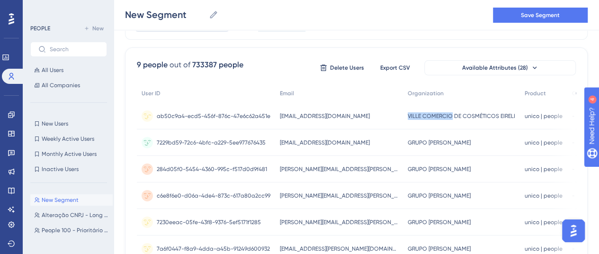
drag, startPoint x: 410, startPoint y: 115, endPoint x: 448, endPoint y: 116, distance: 37.4
click at [448, 116] on div "VILLE COMERCIO DE COSMÉTICOS EIRELI VILLE COMERCIO DE COSMÉTICOS EIRELI" at bounding box center [461, 116] width 117 height 27
copy span "VILLE COMERCIO"
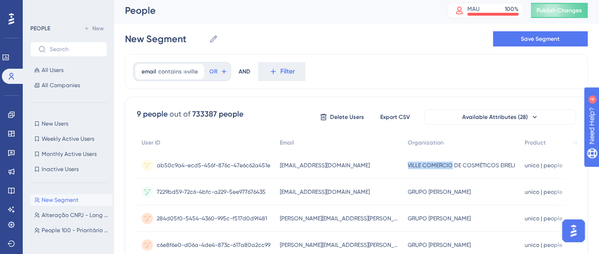
scroll to position [47, 0]
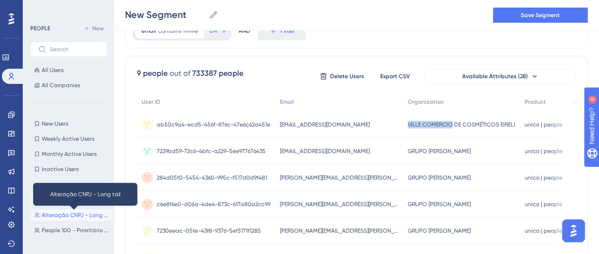
click at [61, 214] on span "Alteração CNPJ - Long tail" at bounding box center [75, 215] width 67 height 8
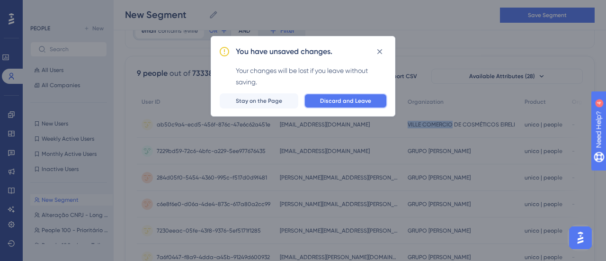
click at [329, 97] on span "Discard and Leave" at bounding box center [345, 101] width 51 height 8
type input "Alteração CNPJ - Long tail"
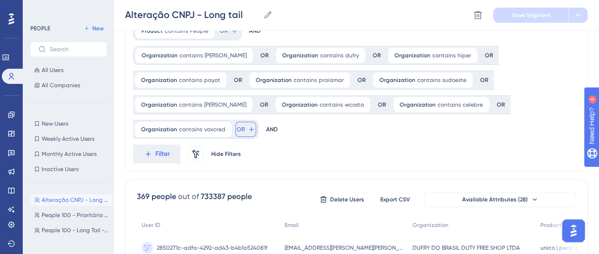
click at [238, 127] on span "OR" at bounding box center [241, 130] width 8 height 8
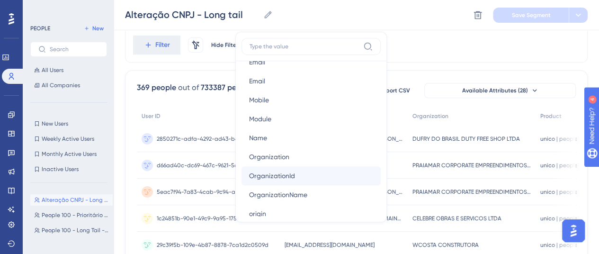
scroll to position [616, 0]
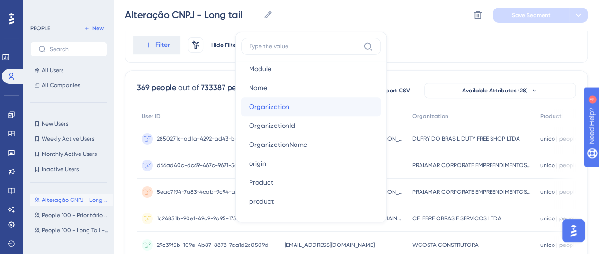
click at [270, 107] on span "Organization" at bounding box center [269, 106] width 40 height 11
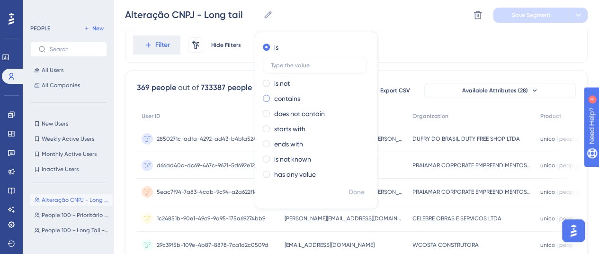
click at [276, 99] on label "contains" at bounding box center [287, 98] width 26 height 11
type input "VILLE COMERCIO"
click at [353, 192] on span "Done" at bounding box center [357, 192] width 16 height 11
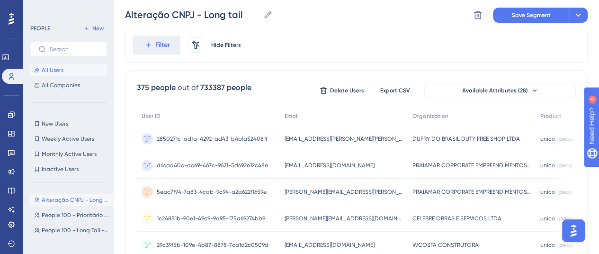
click at [54, 65] on button "All Users" at bounding box center [68, 69] width 77 height 11
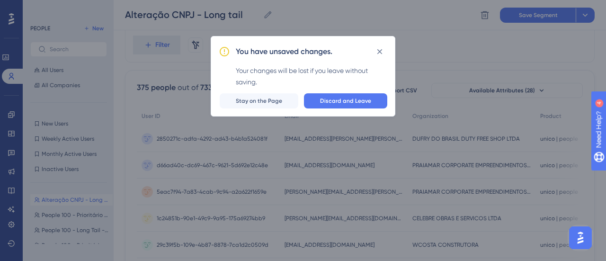
click at [257, 99] on span "Stay on the Page" at bounding box center [259, 101] width 46 height 8
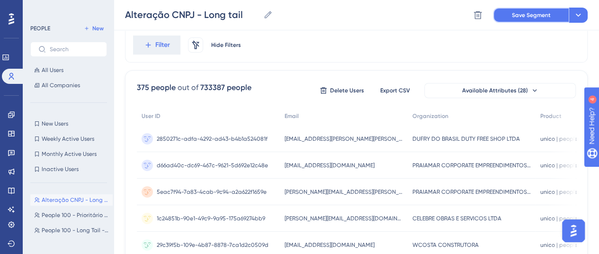
click at [527, 14] on span "Save Segment" at bounding box center [531, 15] width 39 height 8
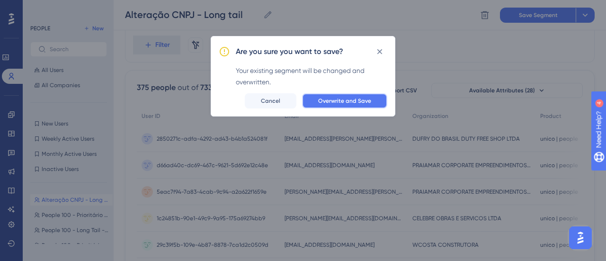
click at [337, 99] on span "Overwrite and Save" at bounding box center [344, 101] width 53 height 8
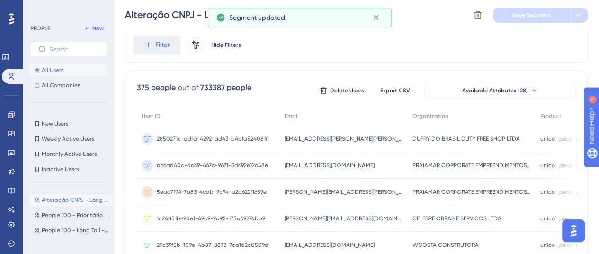
click at [53, 70] on span "All Users" at bounding box center [53, 70] width 22 height 8
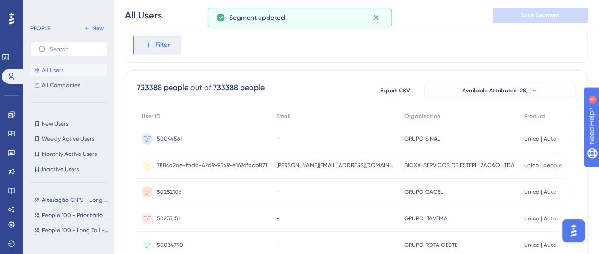
click at [165, 47] on span "Filter" at bounding box center [162, 44] width 15 height 11
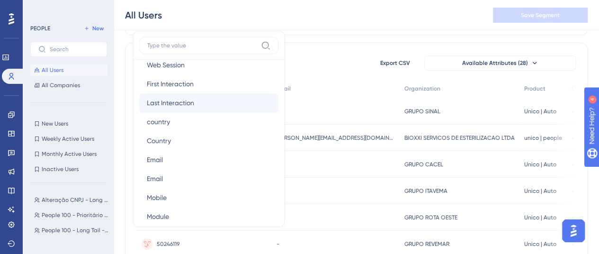
scroll to position [521, 0]
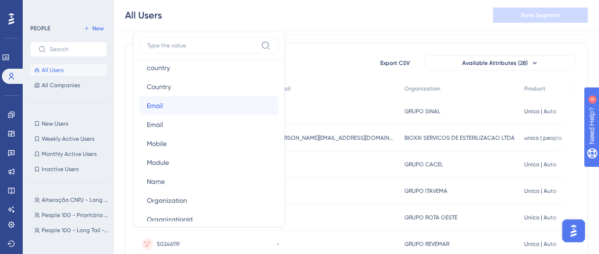
click at [178, 107] on button "Email Email" at bounding box center [208, 105] width 139 height 19
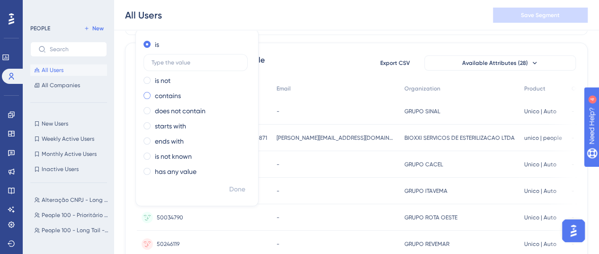
click at [169, 96] on label "contains" at bounding box center [168, 95] width 26 height 11
type input "hipermoreira"
click at [233, 189] on span "Done" at bounding box center [237, 189] width 16 height 11
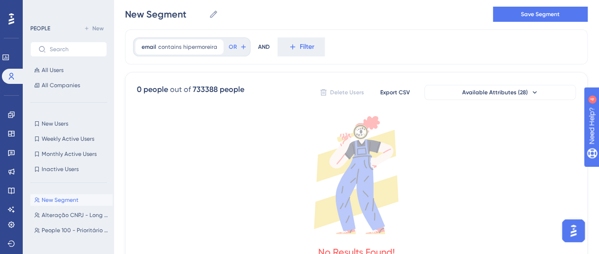
scroll to position [0, 0]
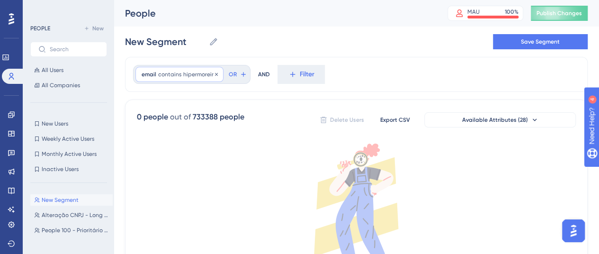
click at [206, 77] on span "hipermoreira" at bounding box center [200, 75] width 34 height 8
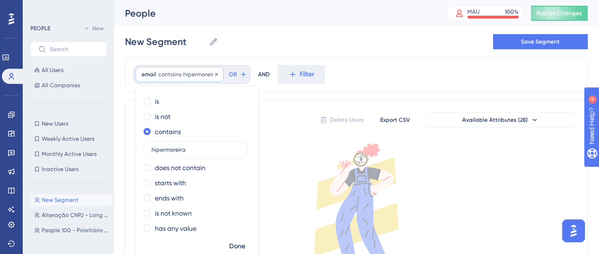
scroll to position [22, 0]
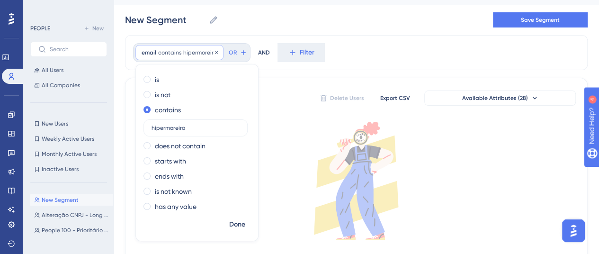
click at [194, 51] on span "hipermoreira" at bounding box center [200, 53] width 34 height 8
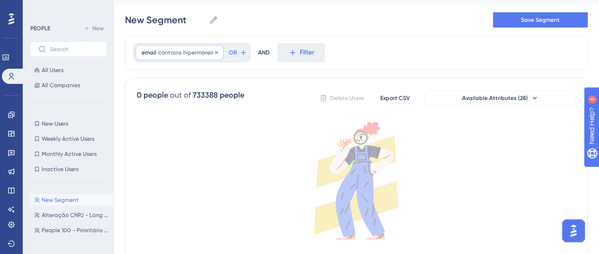
click at [198, 50] on span "hipermoreira" at bounding box center [200, 53] width 34 height 8
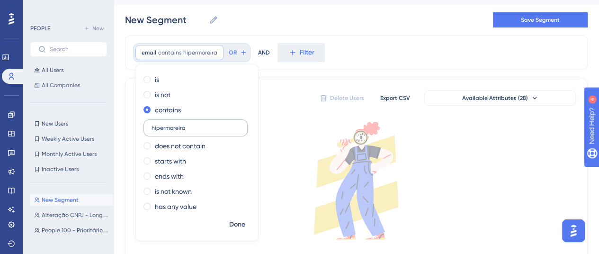
click at [165, 129] on input "hipermoreira" at bounding box center [196, 128] width 88 height 7
type input "[PERSON_NAME]"
click at [234, 224] on span "Done" at bounding box center [237, 224] width 16 height 11
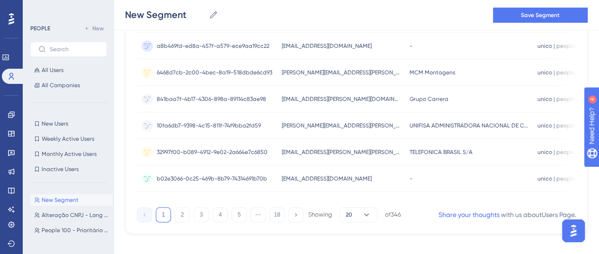
scroll to position [510, 0]
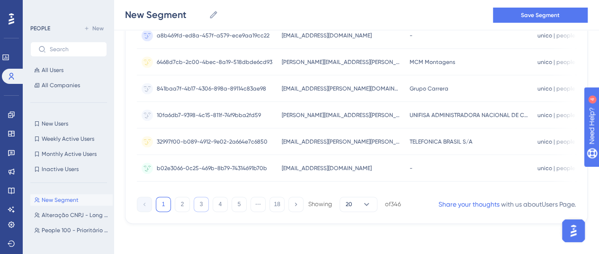
click at [195, 204] on button "3" at bounding box center [201, 204] width 15 height 15
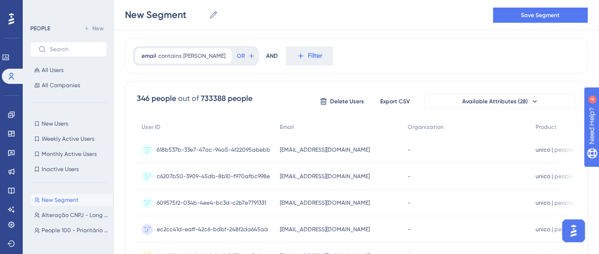
scroll to position [0, 0]
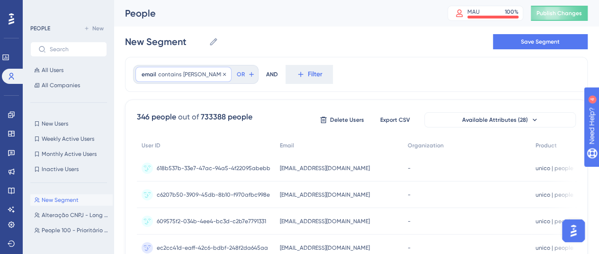
click at [189, 72] on span "[PERSON_NAME]" at bounding box center [204, 75] width 42 height 8
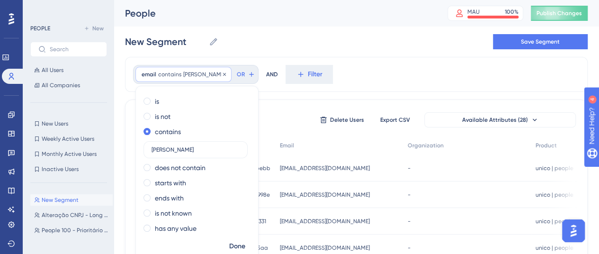
scroll to position [22, 0]
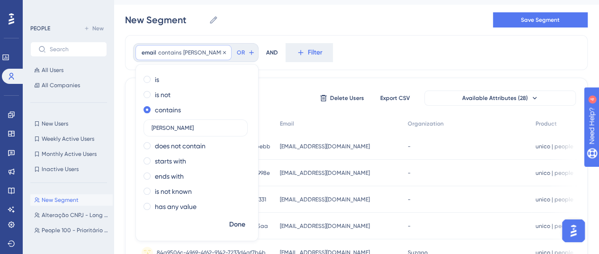
click at [144, 52] on span "email" at bounding box center [149, 53] width 15 height 8
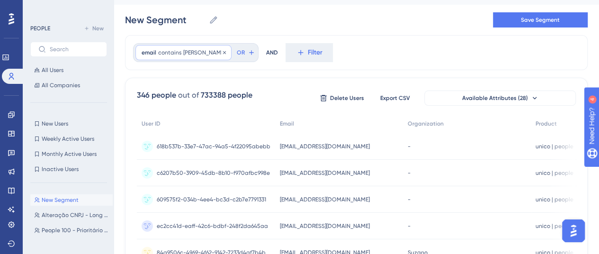
click at [144, 52] on span "email" at bounding box center [149, 53] width 15 height 8
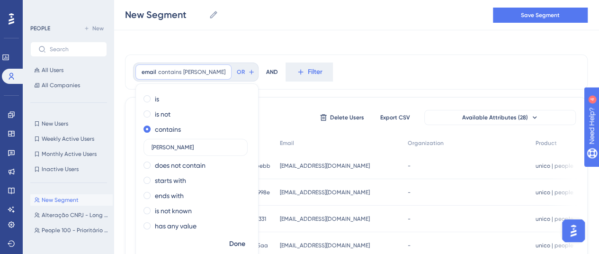
scroll to position [0, 0]
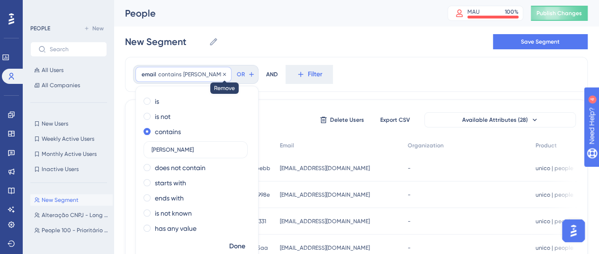
click at [222, 73] on icon at bounding box center [225, 75] width 6 height 6
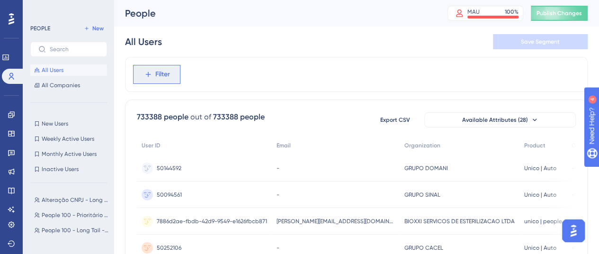
click at [153, 75] on button "Filter" at bounding box center [156, 74] width 47 height 19
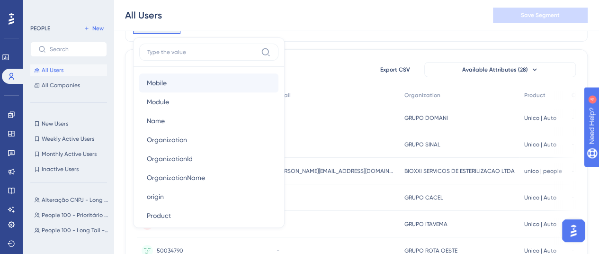
scroll to position [616, 0]
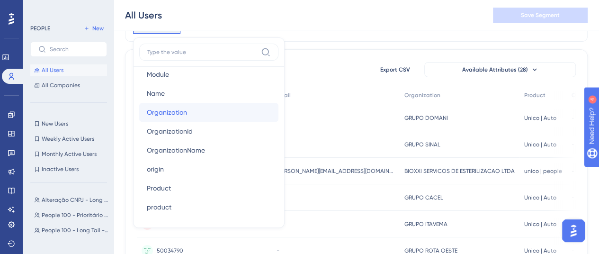
click at [175, 115] on span "Organization" at bounding box center [167, 112] width 40 height 11
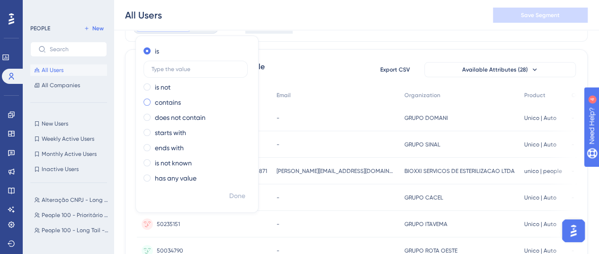
click at [168, 101] on label "contains" at bounding box center [168, 102] width 26 height 11
type input "[PERSON_NAME]"
click at [241, 194] on span "Done" at bounding box center [237, 195] width 16 height 11
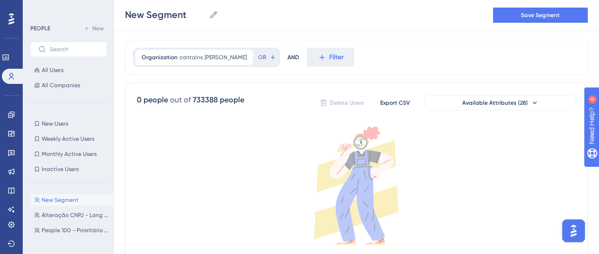
scroll to position [0, 0]
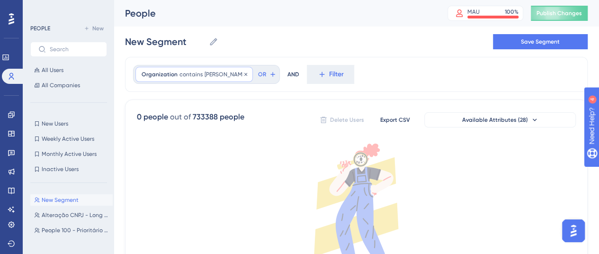
click at [205, 71] on span "[PERSON_NAME]" at bounding box center [226, 75] width 42 height 8
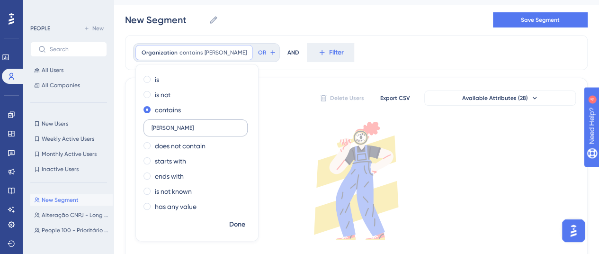
click at [152, 128] on input "[PERSON_NAME]" at bounding box center [196, 128] width 88 height 7
type input "hipermoreira"
click at [235, 223] on span "Done" at bounding box center [237, 224] width 16 height 11
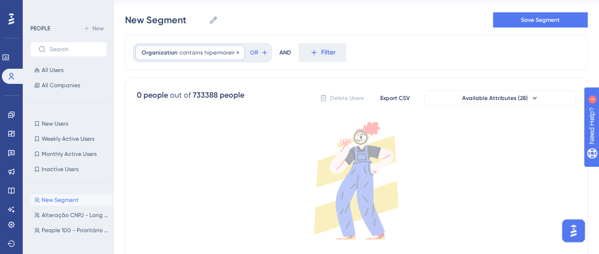
click at [212, 54] on span "hipermoreira" at bounding box center [222, 53] width 34 height 8
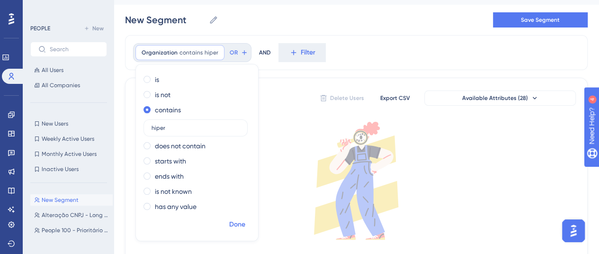
type input "hiper"
click at [234, 221] on span "Done" at bounding box center [237, 224] width 16 height 11
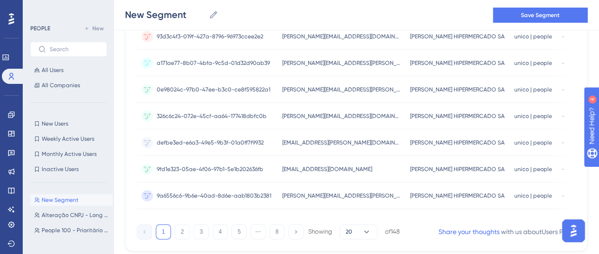
scroll to position [510, 0]
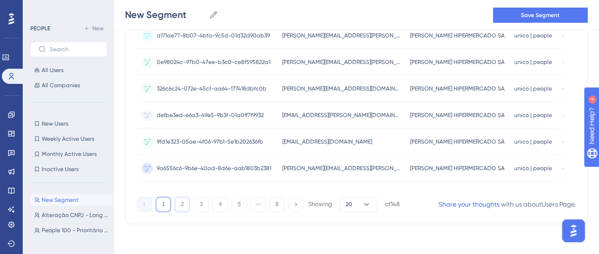
click at [184, 204] on button "2" at bounding box center [182, 204] width 15 height 15
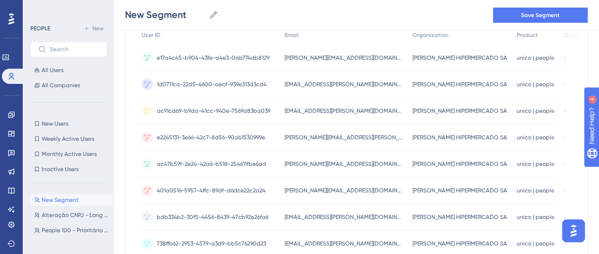
scroll to position [0, 0]
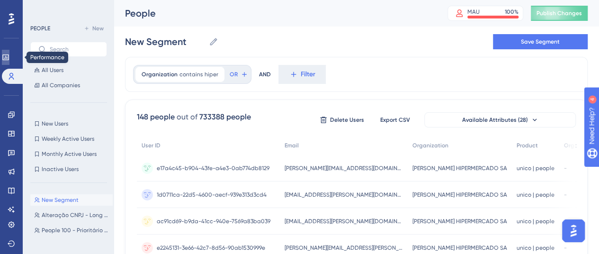
click at [9, 63] on link at bounding box center [6, 57] width 8 height 15
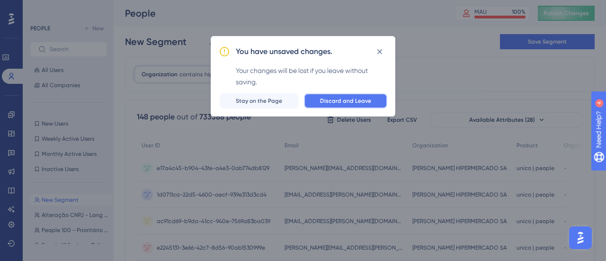
click at [351, 102] on span "Discard and Leave" at bounding box center [345, 101] width 51 height 8
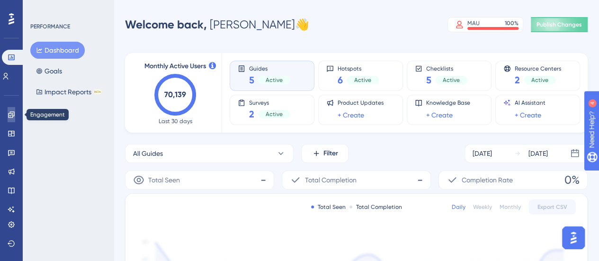
click at [13, 116] on icon at bounding box center [11, 114] width 6 height 6
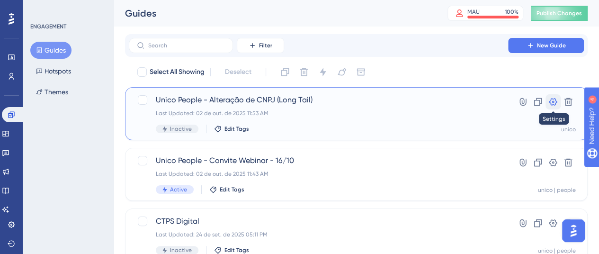
click at [554, 102] on icon at bounding box center [553, 102] width 8 height 8
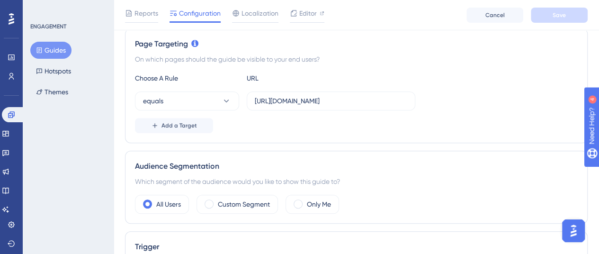
scroll to position [237, 0]
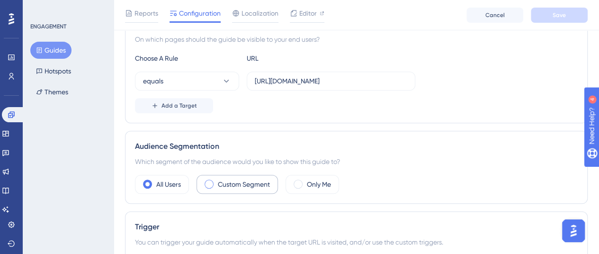
click at [215, 181] on div "Custom Segment" at bounding box center [237, 184] width 81 height 19
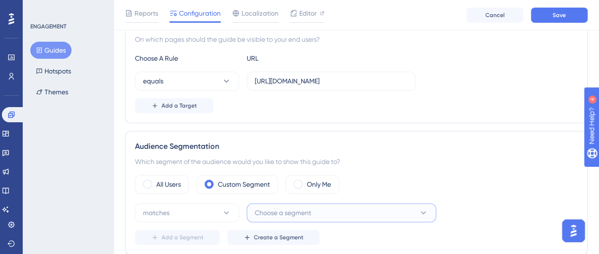
click at [292, 212] on span "Choose a segment" at bounding box center [283, 212] width 56 height 11
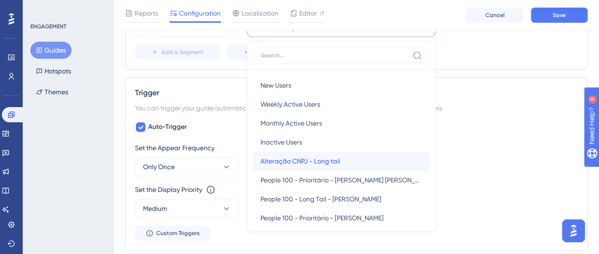
click at [307, 159] on span "Alteração CNPJ - Long tail" at bounding box center [301, 160] width 80 height 11
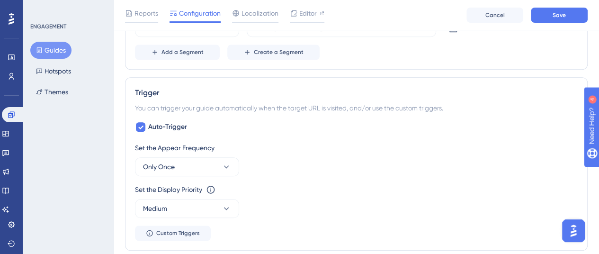
click at [389, 56] on div "Add a Segment Create a Segment" at bounding box center [356, 52] width 443 height 15
click at [205, 166] on button "Only Once" at bounding box center [187, 166] width 104 height 19
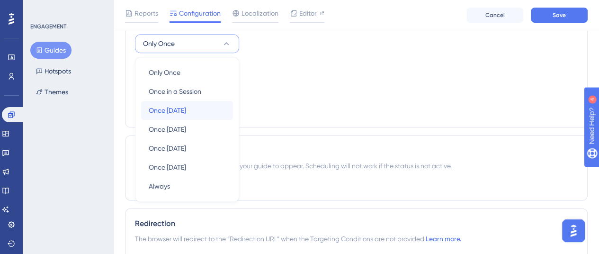
click at [175, 108] on span "Once [DATE]" at bounding box center [167, 110] width 37 height 11
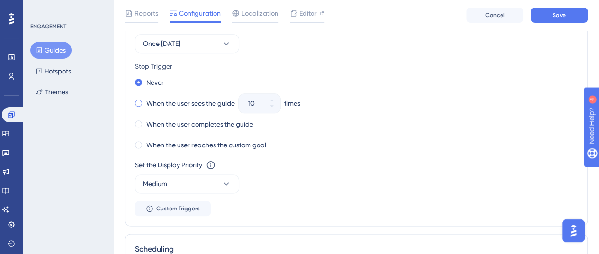
click at [138, 97] on div "When the user sees the guide" at bounding box center [185, 103] width 100 height 13
click at [331, 76] on div "Never" at bounding box center [356, 82] width 443 height 13
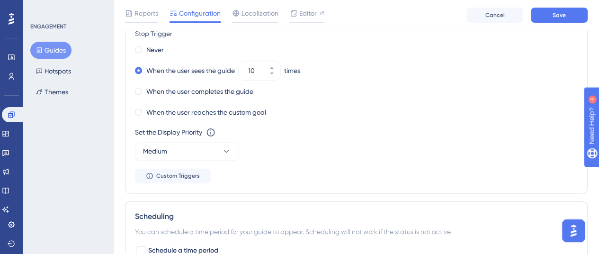
scroll to position [593, 0]
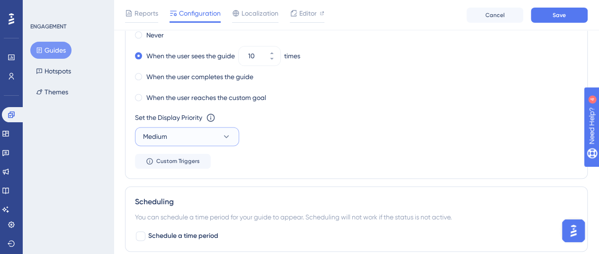
click at [212, 131] on button "Medium" at bounding box center [187, 136] width 104 height 19
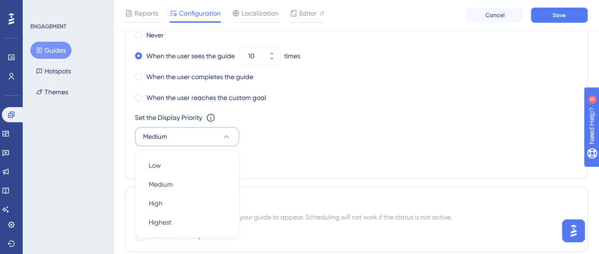
scroll to position [657, 0]
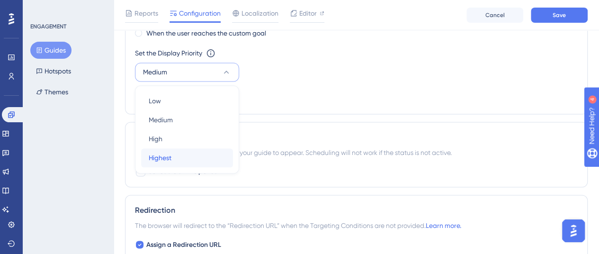
click at [173, 156] on div "Highest Highest" at bounding box center [187, 157] width 77 height 19
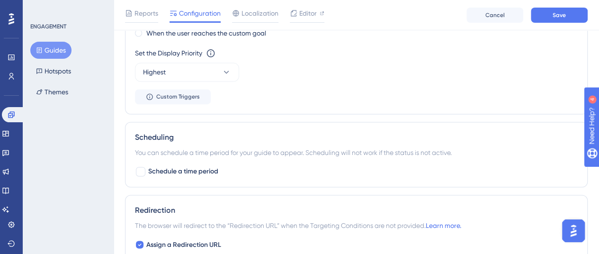
click at [364, 63] on div "Set the Display Priority This option will set the display priority between auto…" at bounding box center [356, 64] width 443 height 34
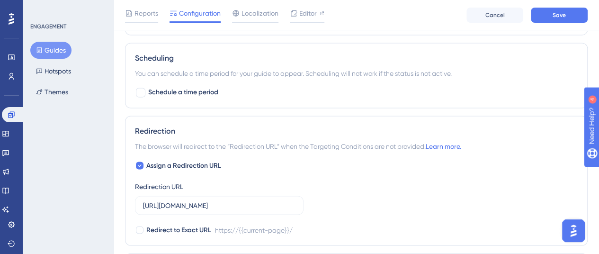
scroll to position [752, 0]
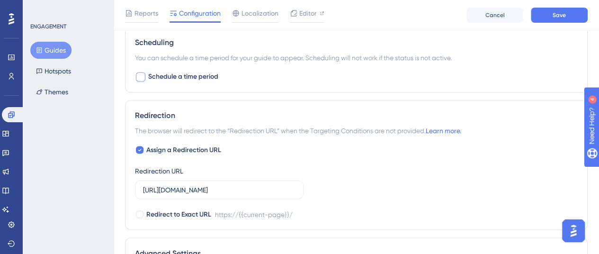
click at [141, 73] on div at bounding box center [140, 76] width 9 height 9
checkbox input "true"
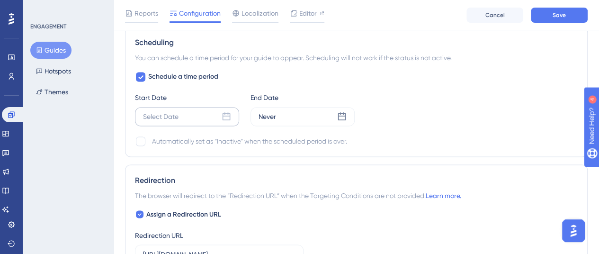
click at [218, 113] on div "Select Date" at bounding box center [187, 116] width 104 height 19
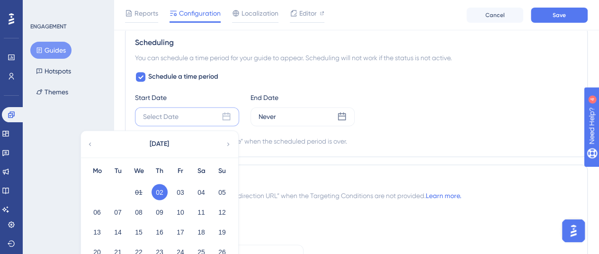
scroll to position [846, 0]
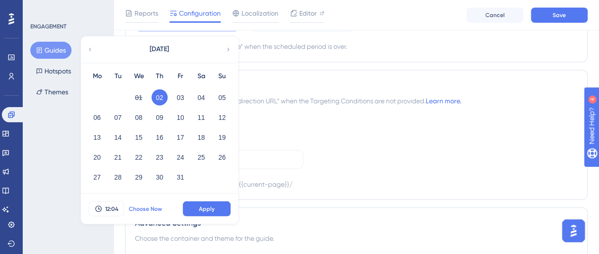
click at [153, 205] on span "Choose Now" at bounding box center [145, 209] width 33 height 8
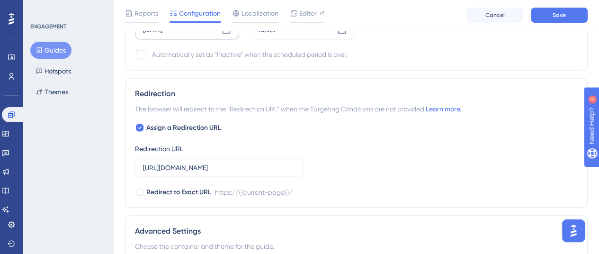
scroll to position [704, 0]
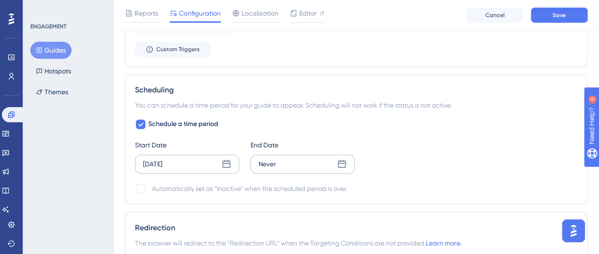
click at [306, 163] on div "Never" at bounding box center [303, 163] width 104 height 19
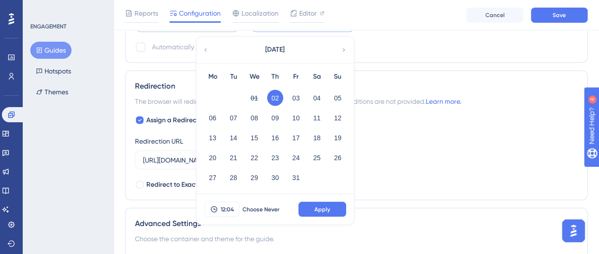
scroll to position [846, 0]
click at [275, 172] on button "30" at bounding box center [275, 177] width 16 height 16
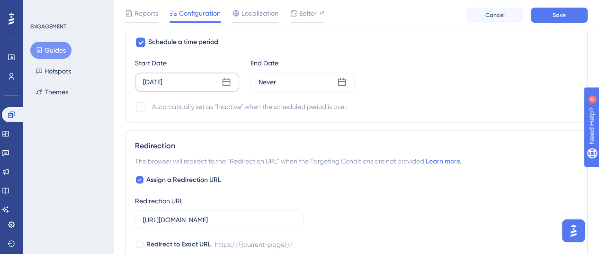
scroll to position [752, 0]
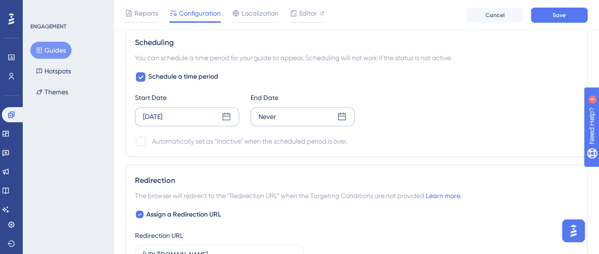
click at [304, 115] on div "Never" at bounding box center [303, 116] width 104 height 19
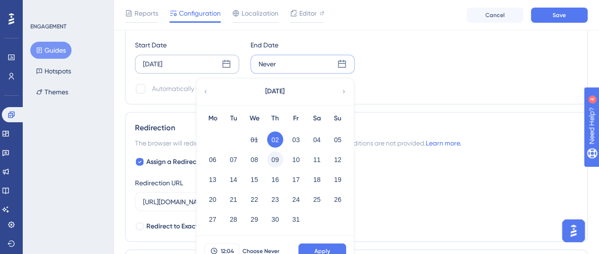
scroll to position [846, 0]
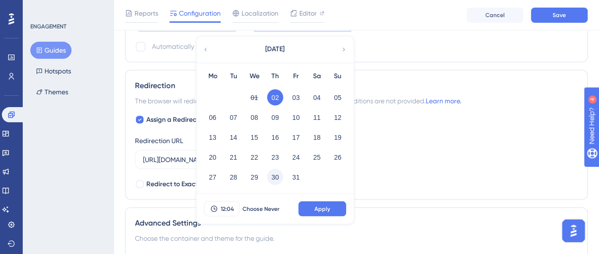
click at [277, 176] on button "30" at bounding box center [275, 177] width 16 height 16
click at [306, 204] on button "Apply" at bounding box center [322, 208] width 48 height 15
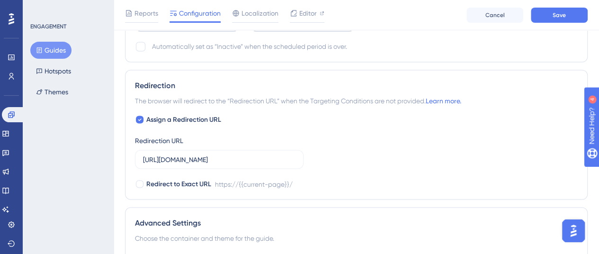
click at [399, 97] on span "The browser will redirect to the “Redirection URL” when the Targeting Condition…" at bounding box center [298, 100] width 326 height 11
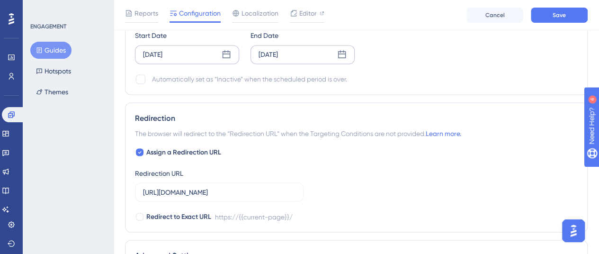
scroll to position [799, 0]
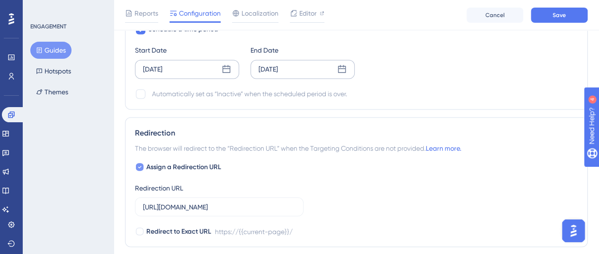
click at [139, 163] on icon at bounding box center [140, 167] width 4 height 8
checkbox input "false"
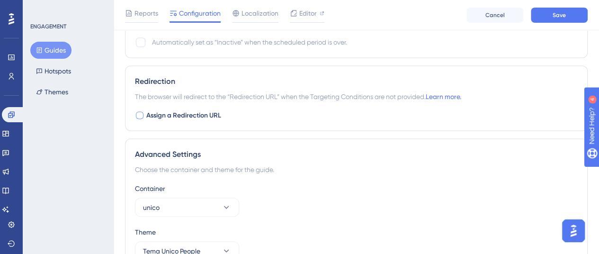
scroll to position [894, 0]
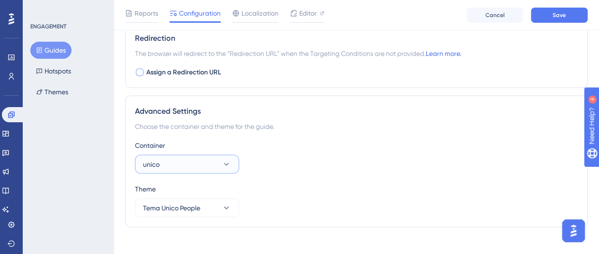
click at [229, 162] on icon at bounding box center [226, 163] width 9 height 9
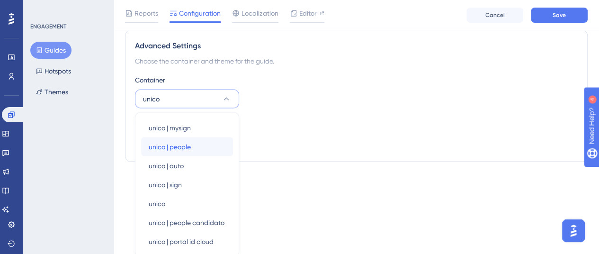
click at [196, 144] on div "unico | people unico | people" at bounding box center [187, 146] width 77 height 19
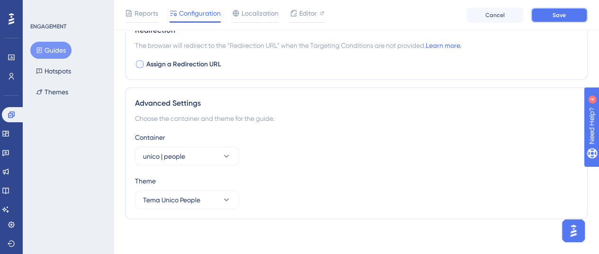
click at [551, 18] on button "Save" at bounding box center [559, 15] width 57 height 15
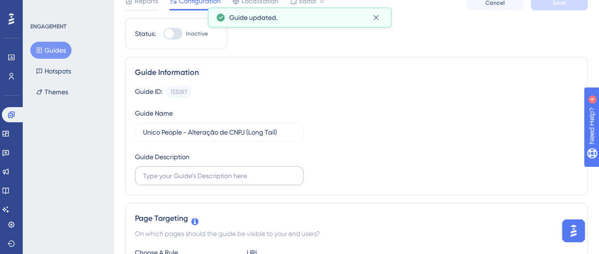
scroll to position [0, 0]
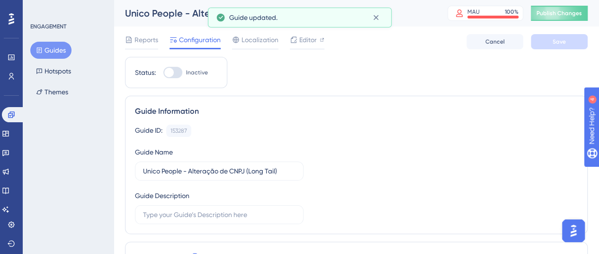
click at [178, 73] on div at bounding box center [172, 72] width 19 height 11
click at [163, 73] on input "Inactive" at bounding box center [163, 72] width 0 height 0
checkbox input "true"
click at [564, 41] on span "Save" at bounding box center [559, 42] width 13 height 8
click at [561, 11] on span "Publish Changes" at bounding box center [559, 13] width 45 height 8
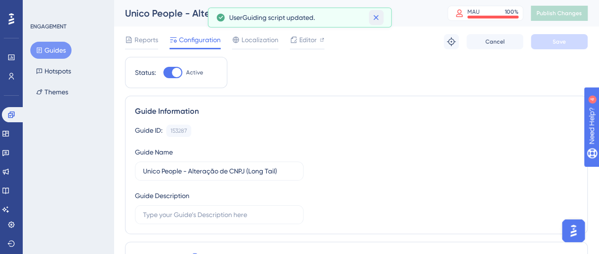
click at [376, 18] on icon at bounding box center [376, 17] width 5 height 5
